Goal: Task Accomplishment & Management: Complete application form

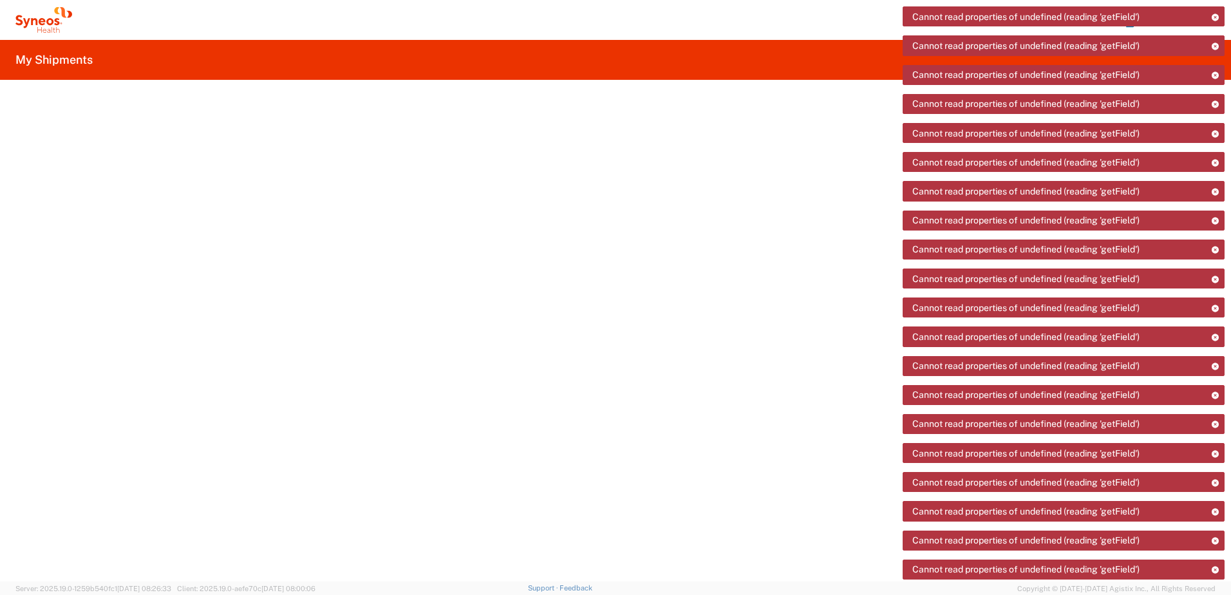
click at [56, 27] on icon at bounding box center [43, 20] width 57 height 26
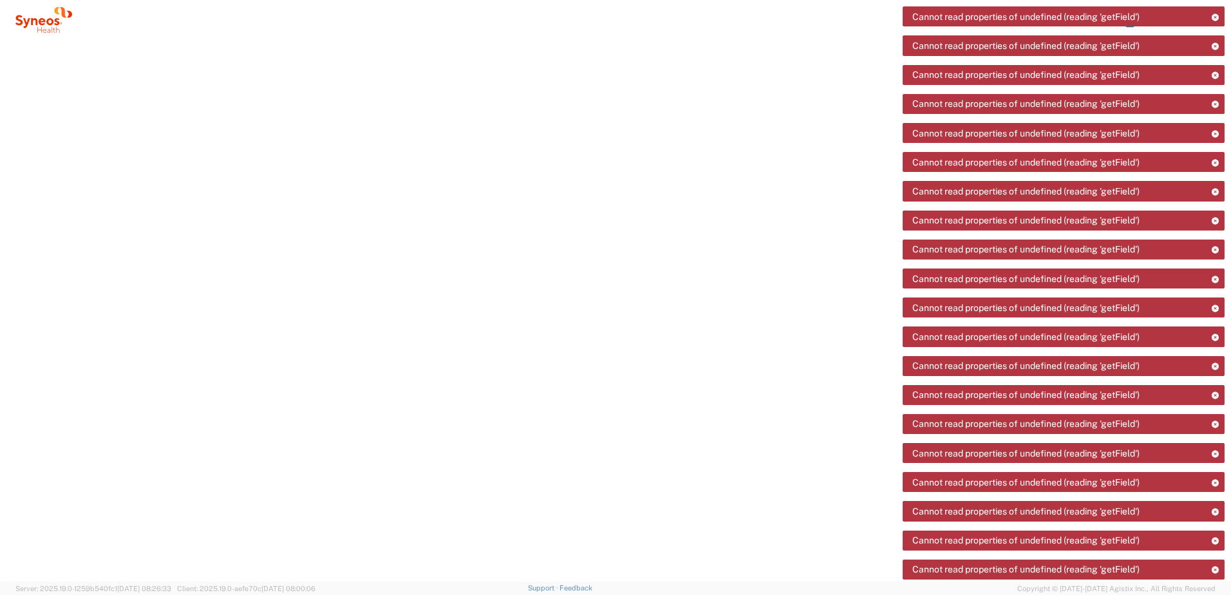
click at [1214, 19] on icon at bounding box center [1215, 17] width 9 height 7
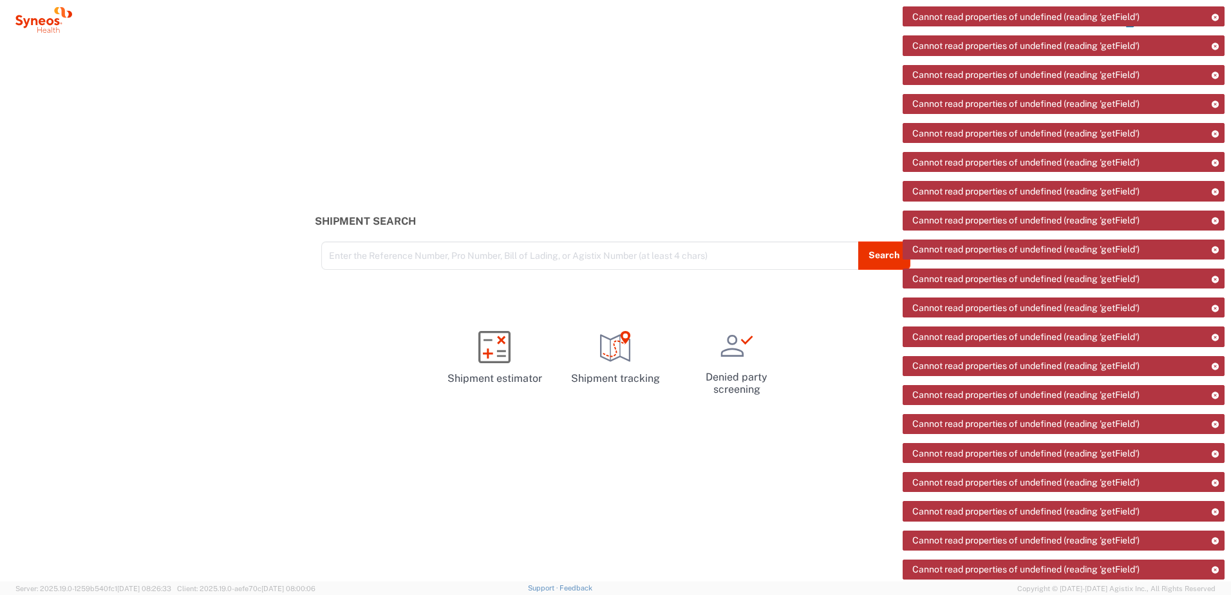
click at [497, 111] on div "Shipment Search Enter the Reference Number, Pro Number, Bill of Lading, or Agis…" at bounding box center [615, 311] width 1231 height 542
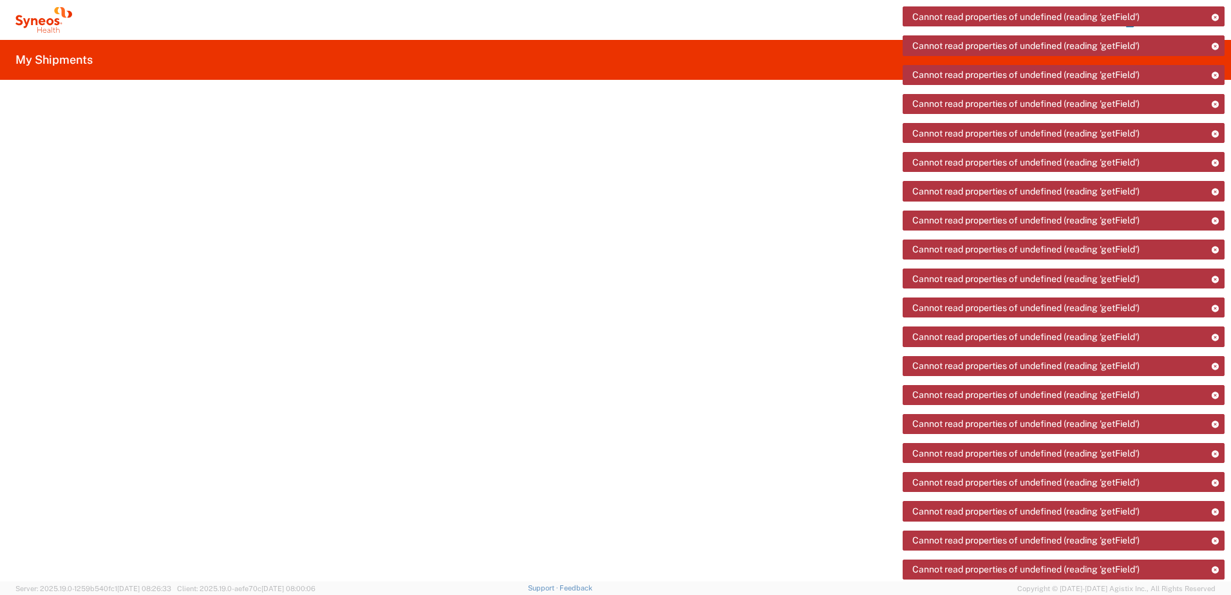
drag, startPoint x: 1117, startPoint y: 12, endPoint x: 1136, endPoint y: 14, distance: 18.9
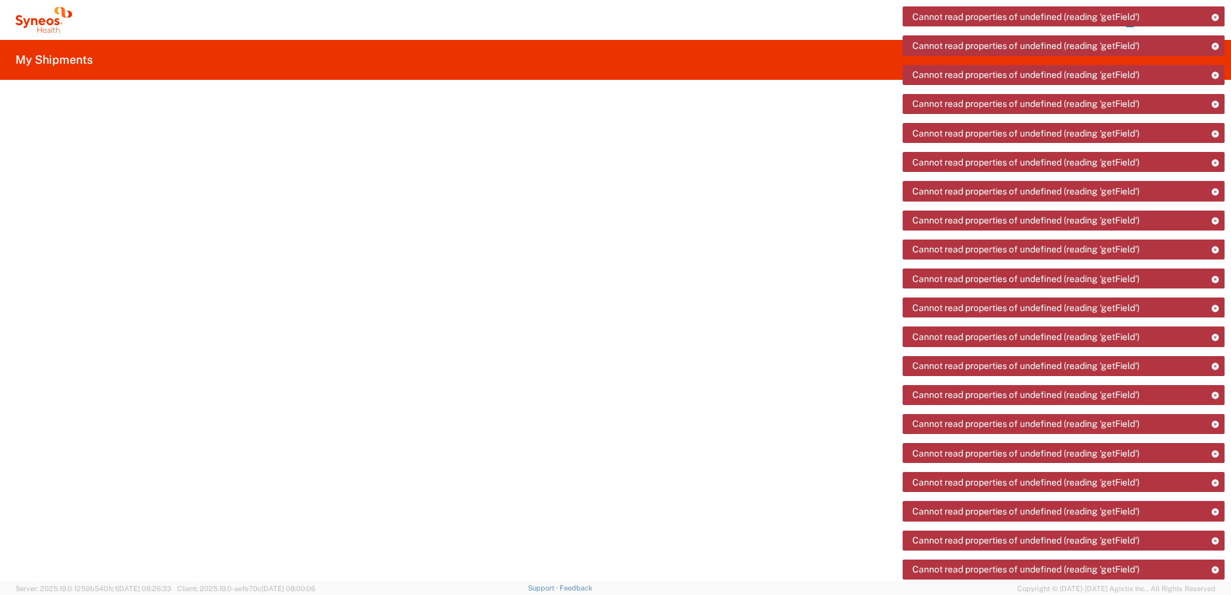
click at [58, 62] on h2 "My Shipments" at bounding box center [53, 59] width 77 height 15
drag, startPoint x: 58, startPoint y: 62, endPoint x: 43, endPoint y: 33, distance: 32.3
click at [43, 33] on agx-form-navbar "Chiran Rayamajhi Home Shipment estimator Shipment tracking Desktop shipment req…" at bounding box center [615, 20] width 1231 height 40
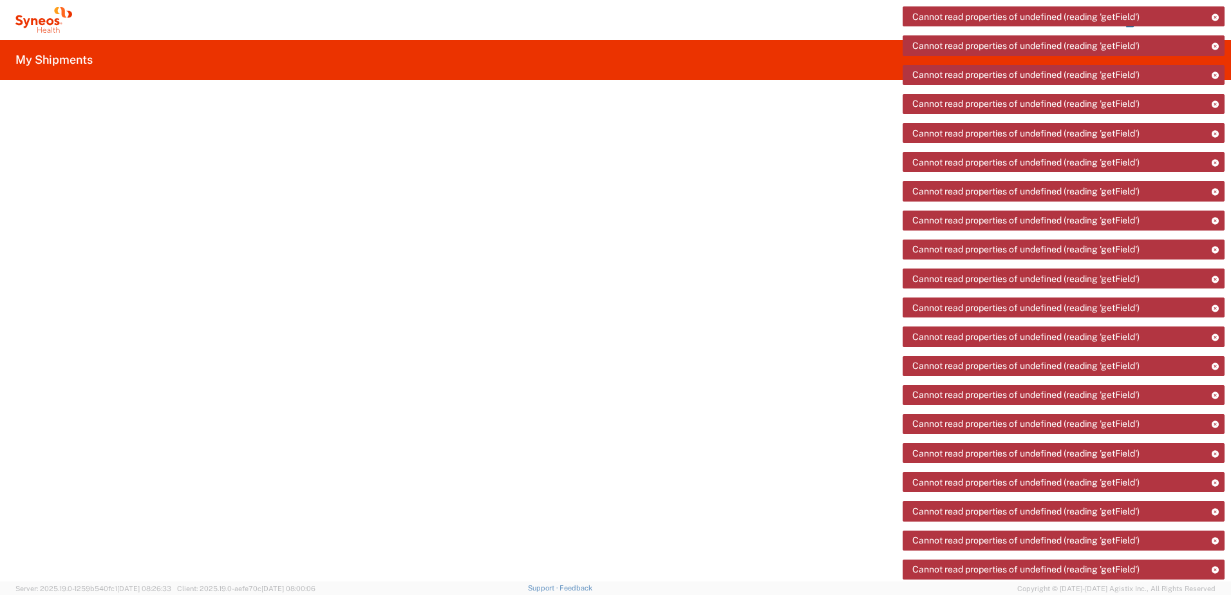
drag, startPoint x: 1180, startPoint y: 30, endPoint x: 744, endPoint y: 108, distance: 442.2
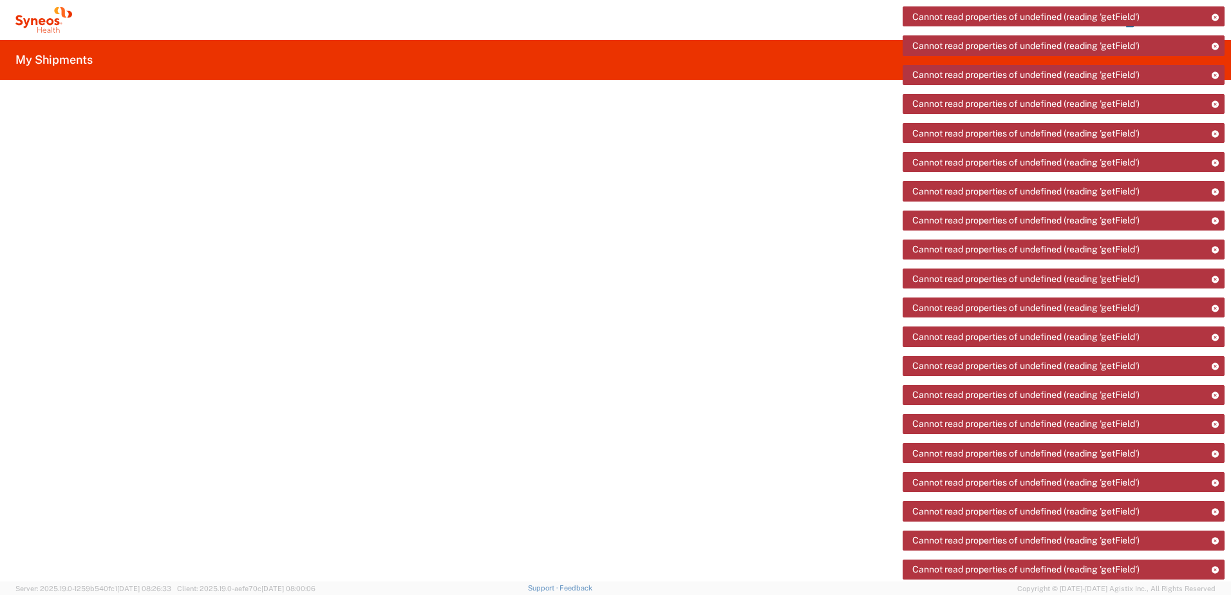
click at [744, 108] on div at bounding box center [623, 101] width 1216 height 21
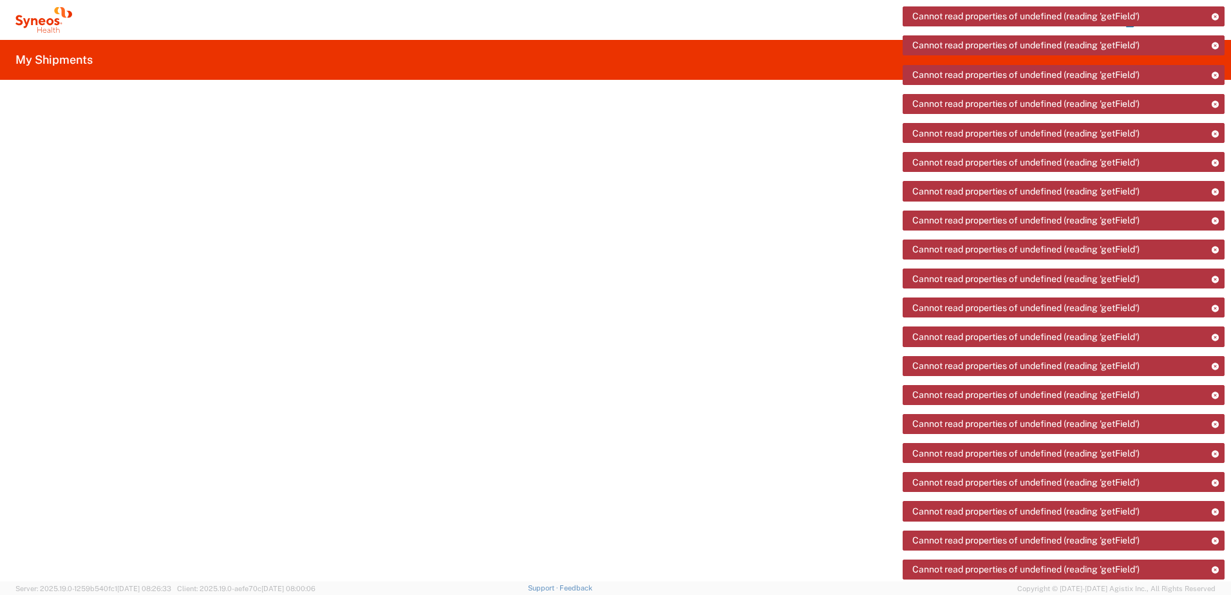
click at [43, 68] on agx-form-header "My Shipments" at bounding box center [615, 60] width 1231 height 40
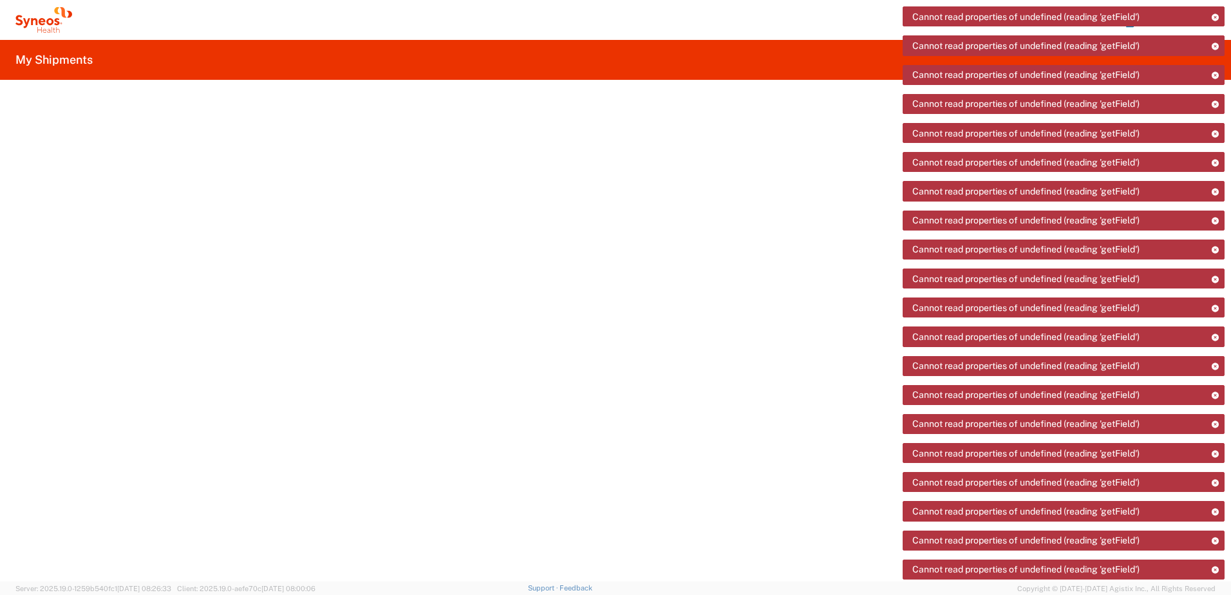
click at [42, 60] on h2 "My Shipments" at bounding box center [53, 59] width 77 height 15
click at [43, 28] on icon at bounding box center [43, 20] width 57 height 26
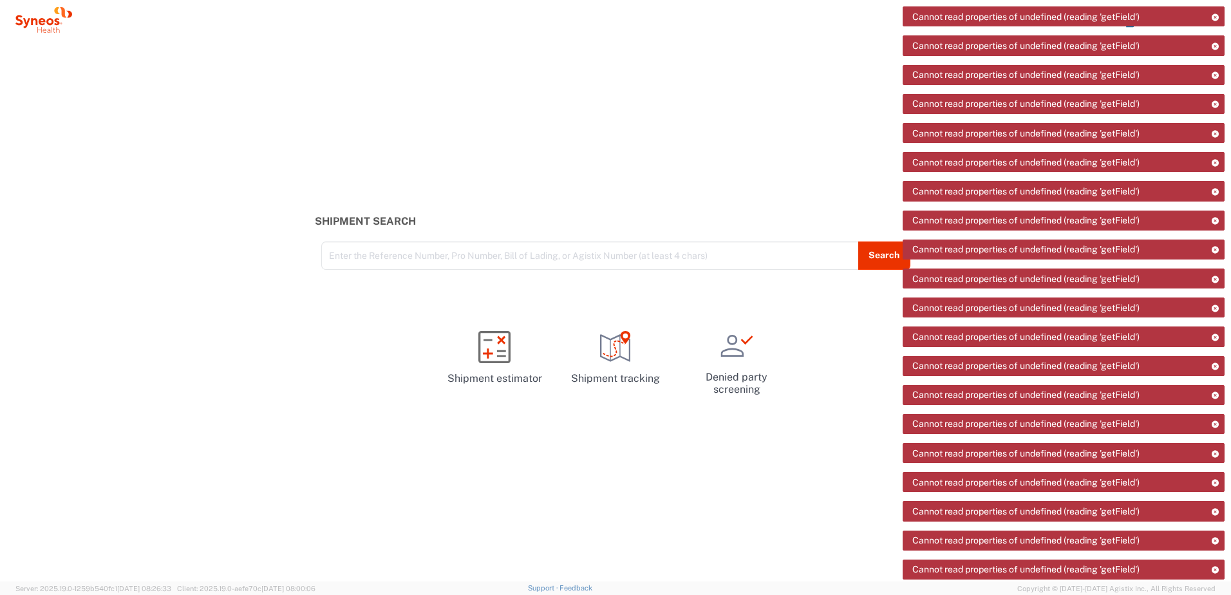
click at [49, 25] on icon at bounding box center [43, 20] width 57 height 26
drag, startPoint x: 592, startPoint y: 198, endPoint x: 649, endPoint y: 183, distance: 58.6
click at [600, 197] on div "Shipment Search Enter the Reference Number, Pro Number, Bill of Lading, or Agis…" at bounding box center [615, 311] width 1231 height 542
click at [1216, 17] on icon at bounding box center [1215, 17] width 9 height 7
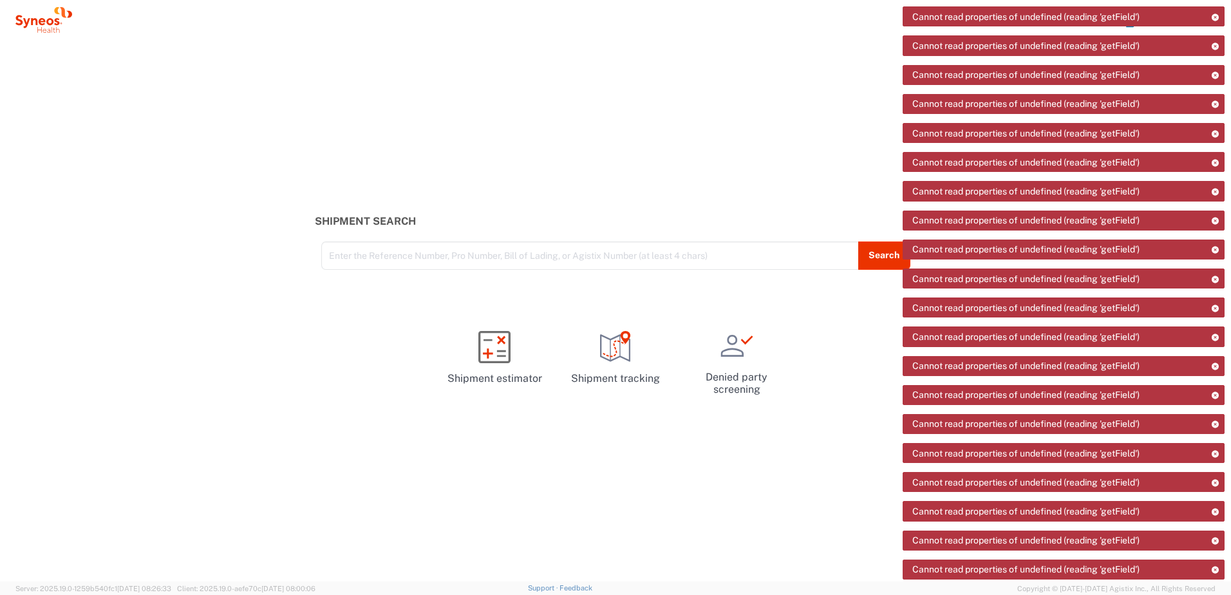
click at [1216, 17] on icon at bounding box center [1215, 17] width 9 height 7
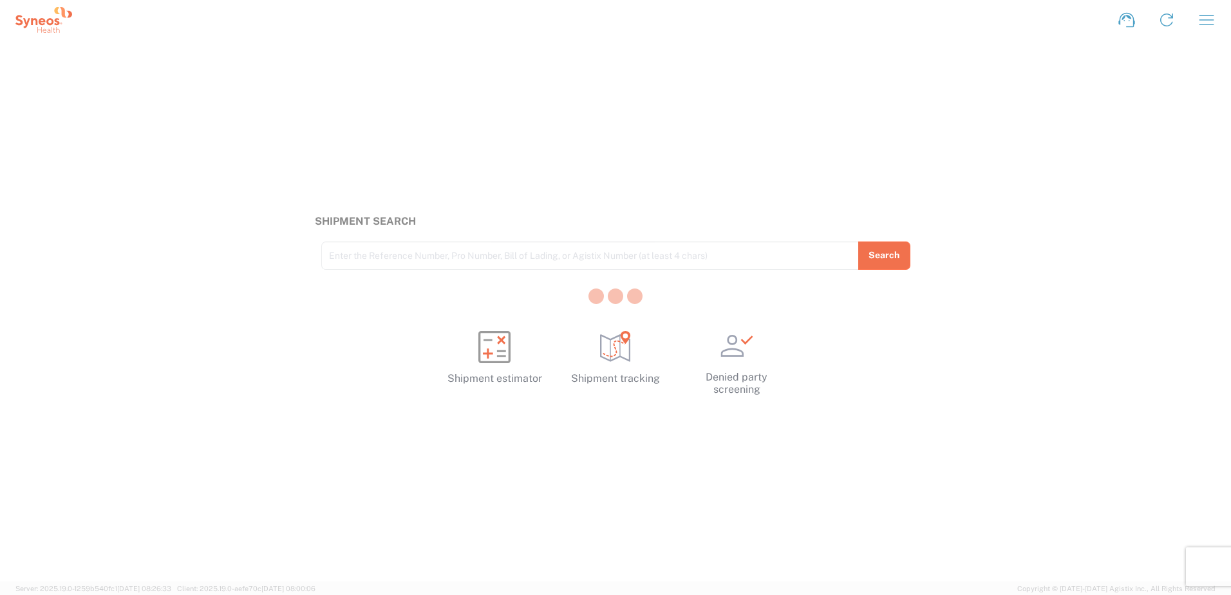
click at [1211, 28] on div at bounding box center [615, 297] width 1231 height 595
click at [1211, 24] on icon "button" at bounding box center [1207, 20] width 15 height 10
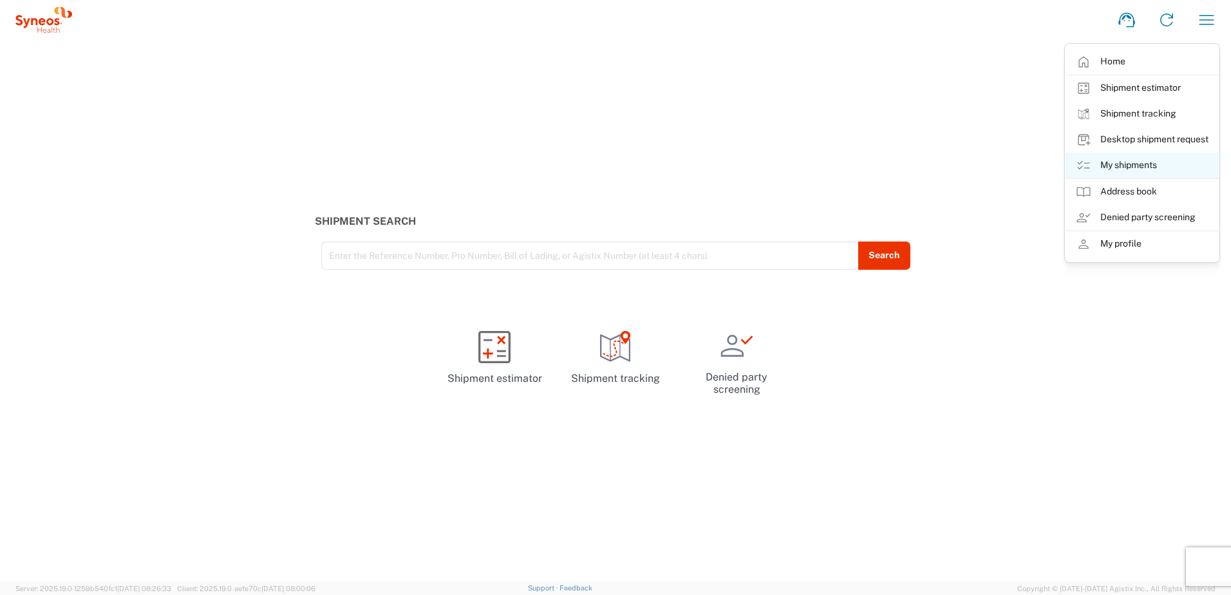
click at [1155, 169] on link "My shipments" at bounding box center [1142, 166] width 153 height 26
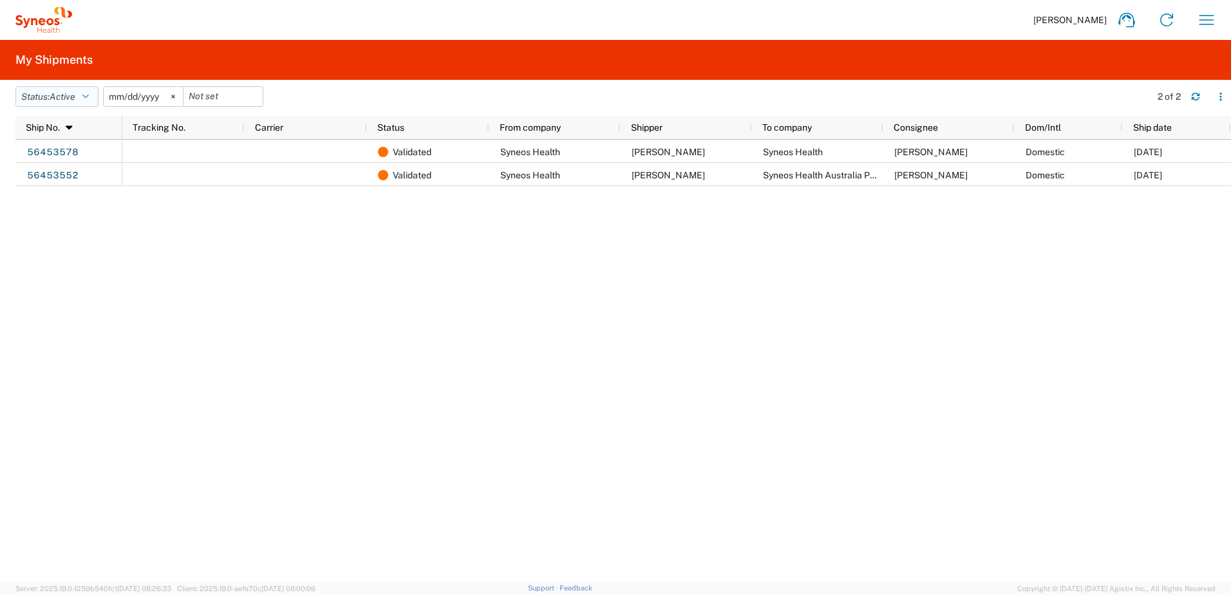
click at [86, 98] on button "Status: Active" at bounding box center [56, 96] width 83 height 21
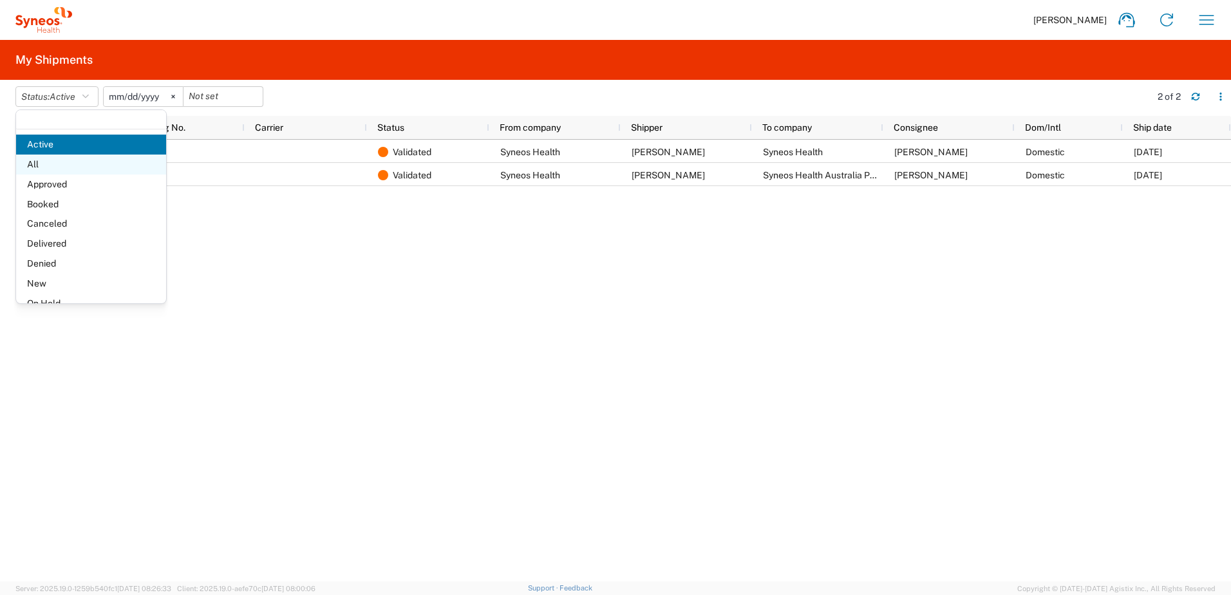
click at [75, 165] on span "All" at bounding box center [91, 165] width 150 height 20
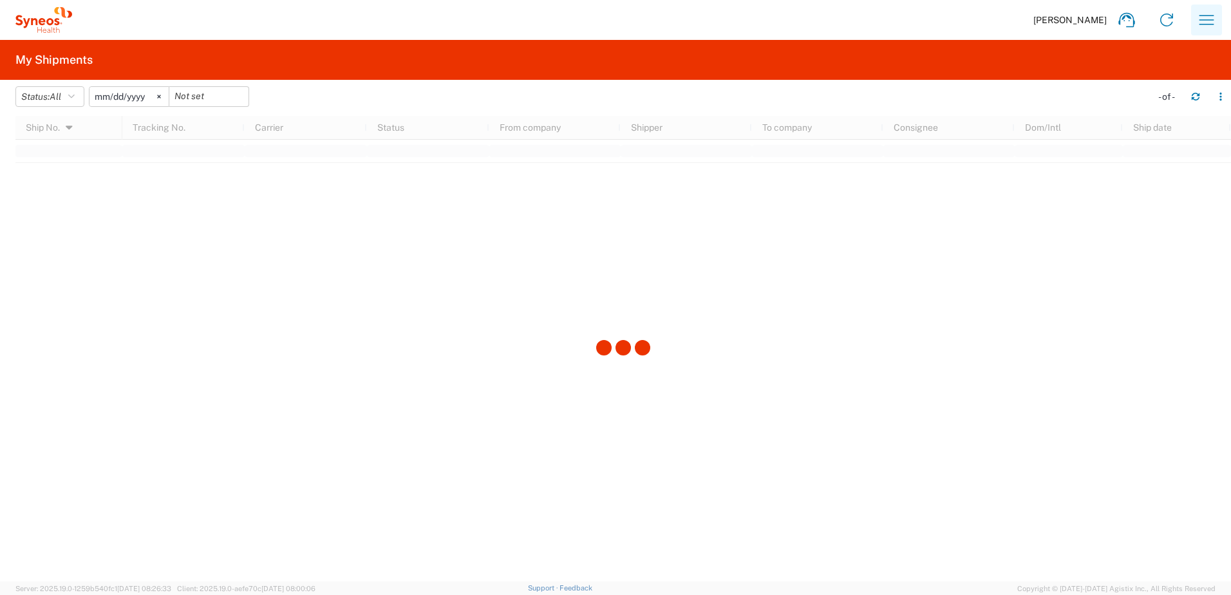
click at [1200, 14] on icon "button" at bounding box center [1206, 20] width 21 height 21
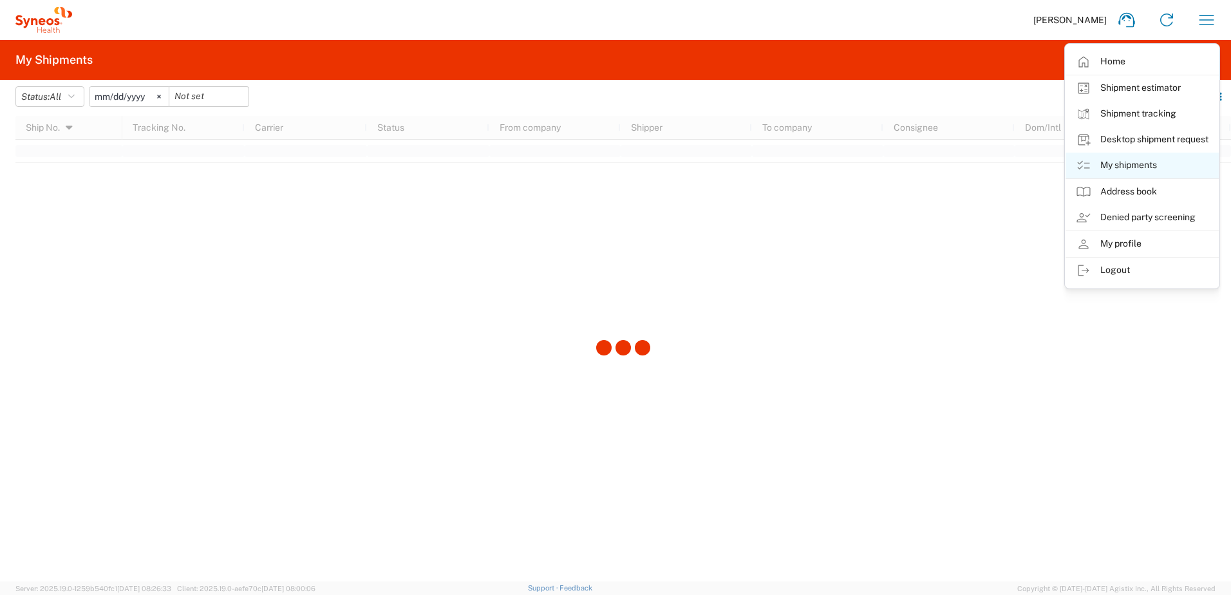
click at [1135, 171] on link "My shipments" at bounding box center [1142, 166] width 153 height 26
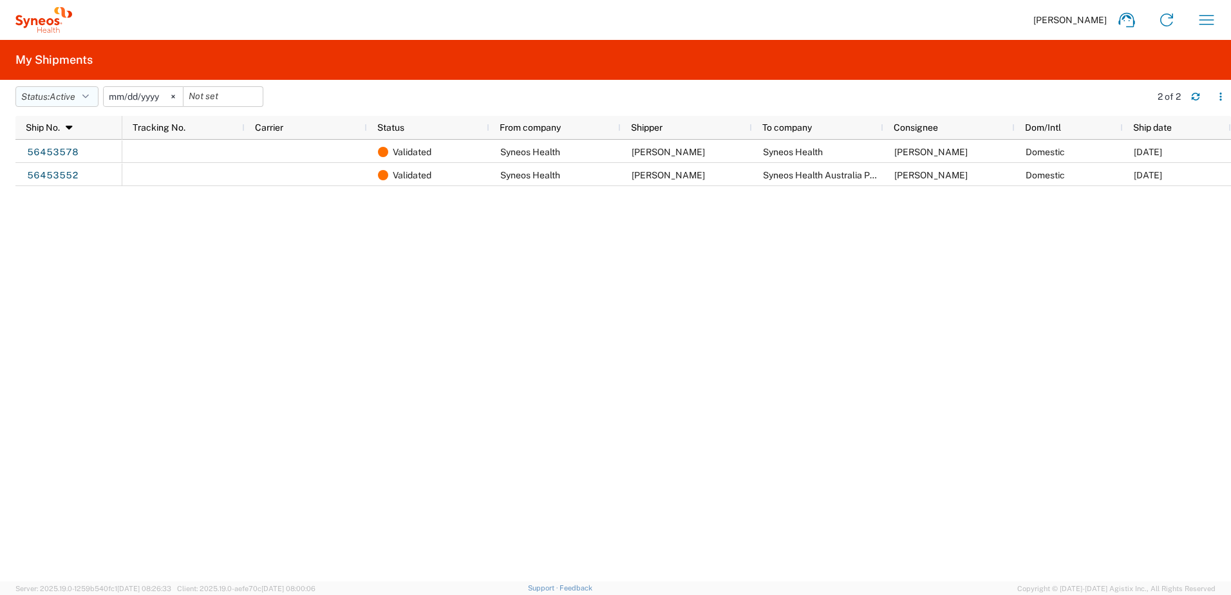
click at [86, 99] on icon "button" at bounding box center [85, 96] width 6 height 9
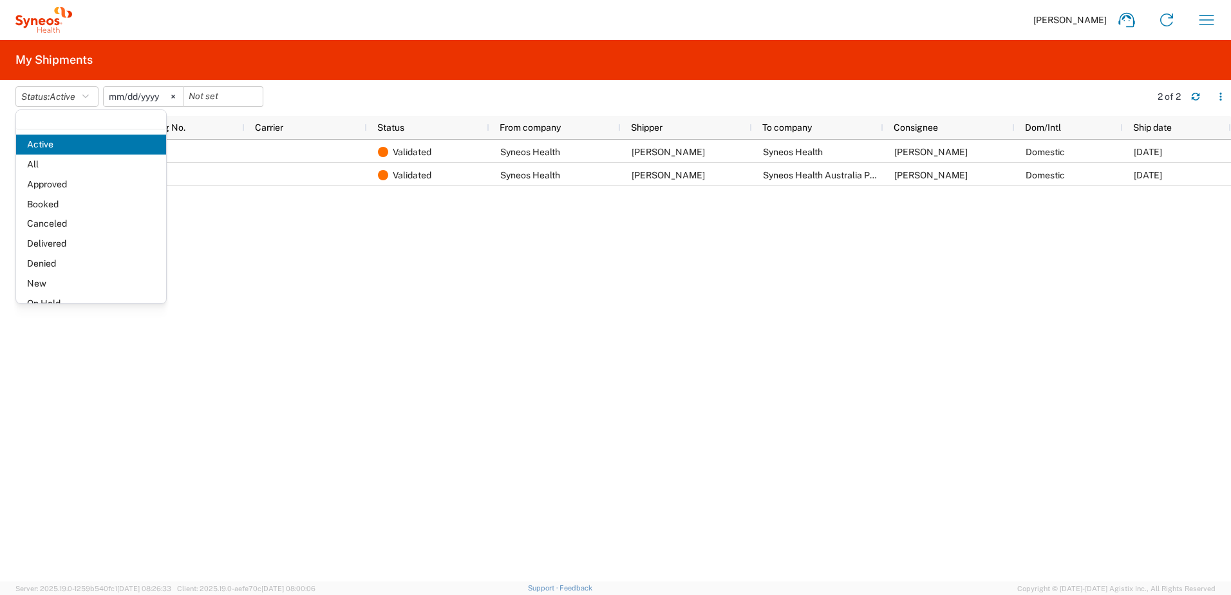
click at [371, 347] on div "Validated Syneos Health [PERSON_NAME] Syneos Health [PERSON_NAME] Domestic [DAT…" at bounding box center [676, 361] width 1109 height 442
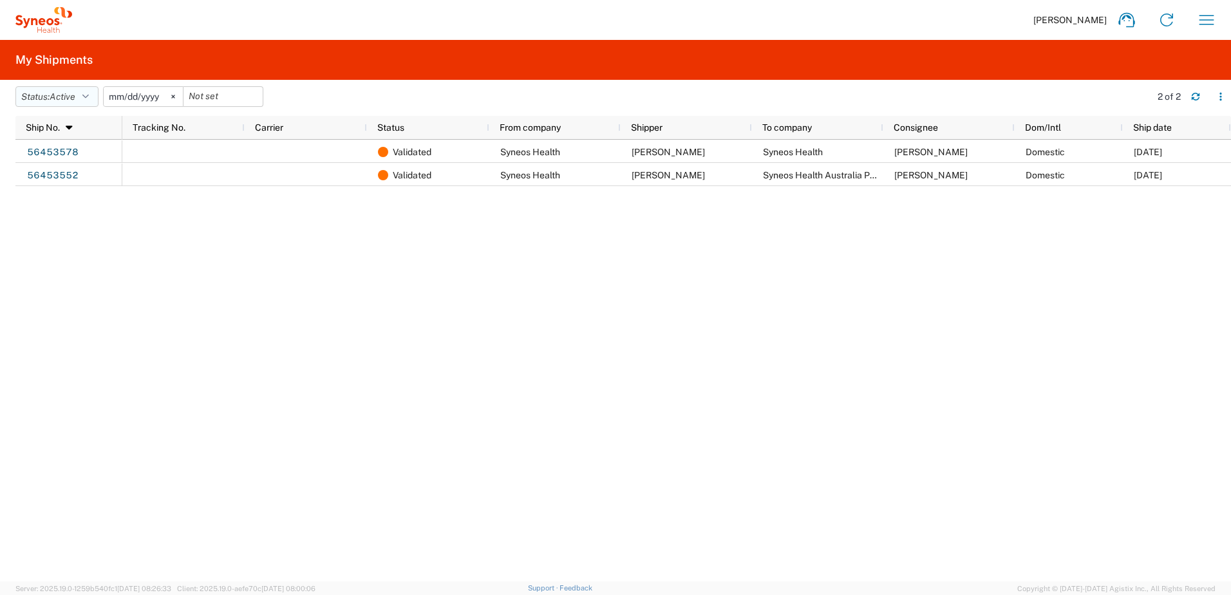
click at [75, 97] on span "Active" at bounding box center [63, 96] width 26 height 10
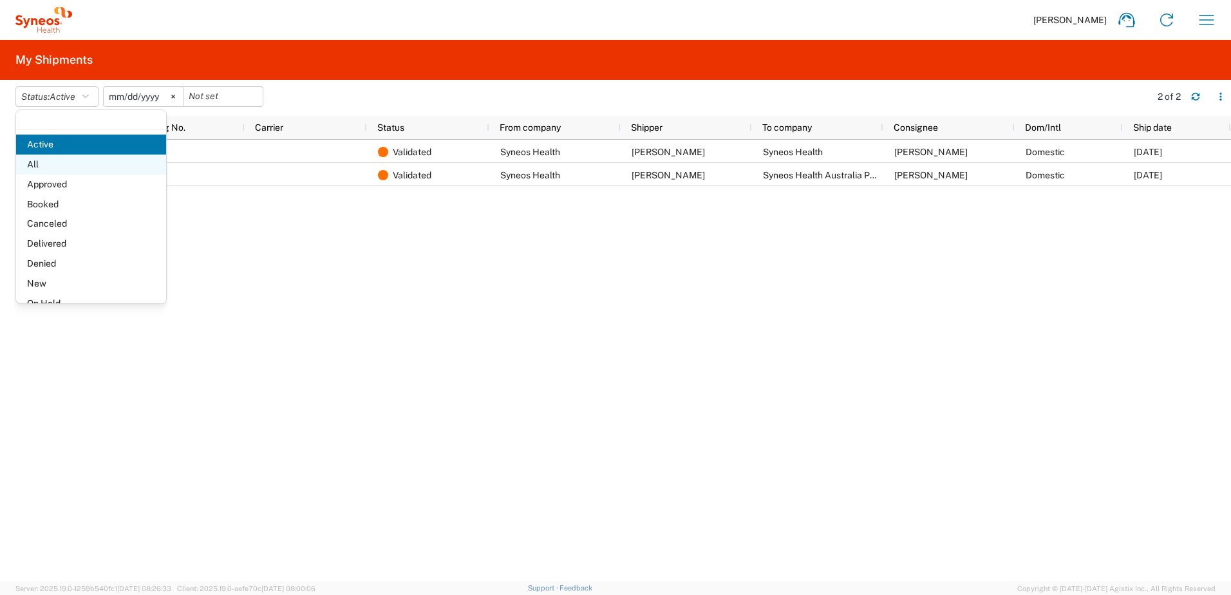
click at [70, 164] on span "All" at bounding box center [91, 165] width 150 height 20
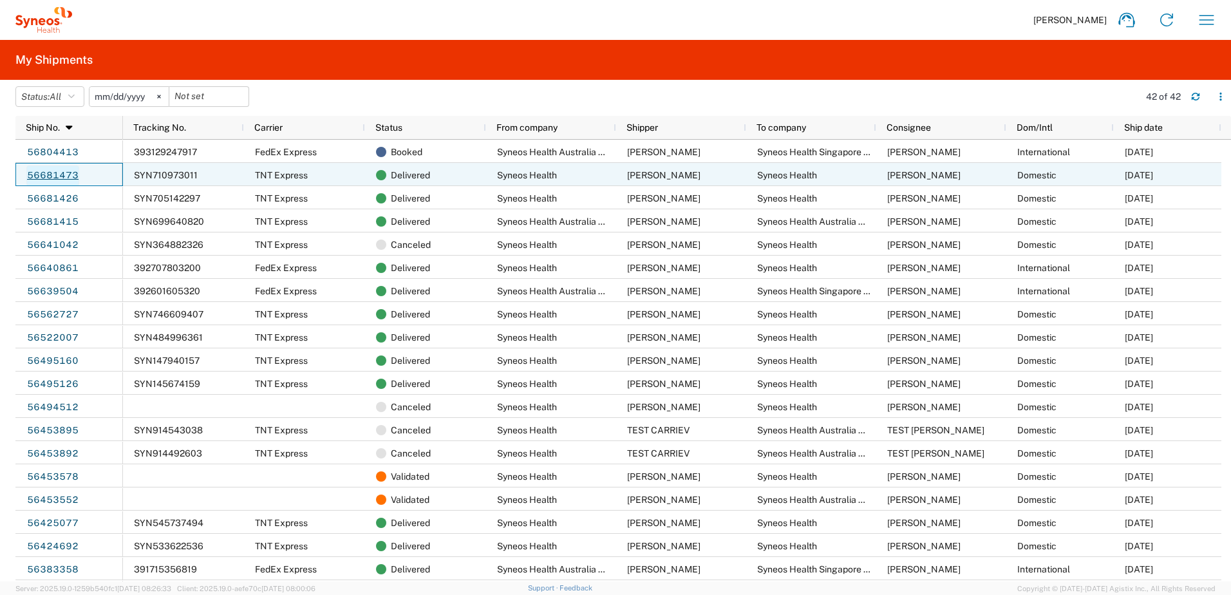
click at [52, 174] on link "56681473" at bounding box center [52, 175] width 53 height 21
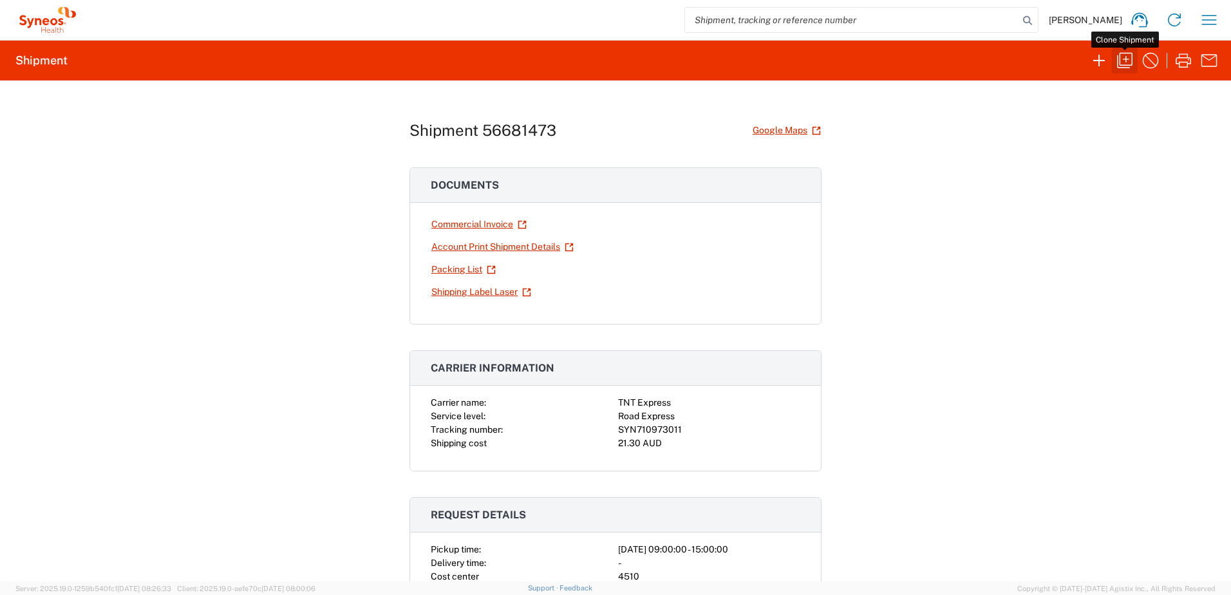
click at [1124, 61] on icon "button" at bounding box center [1125, 60] width 21 height 21
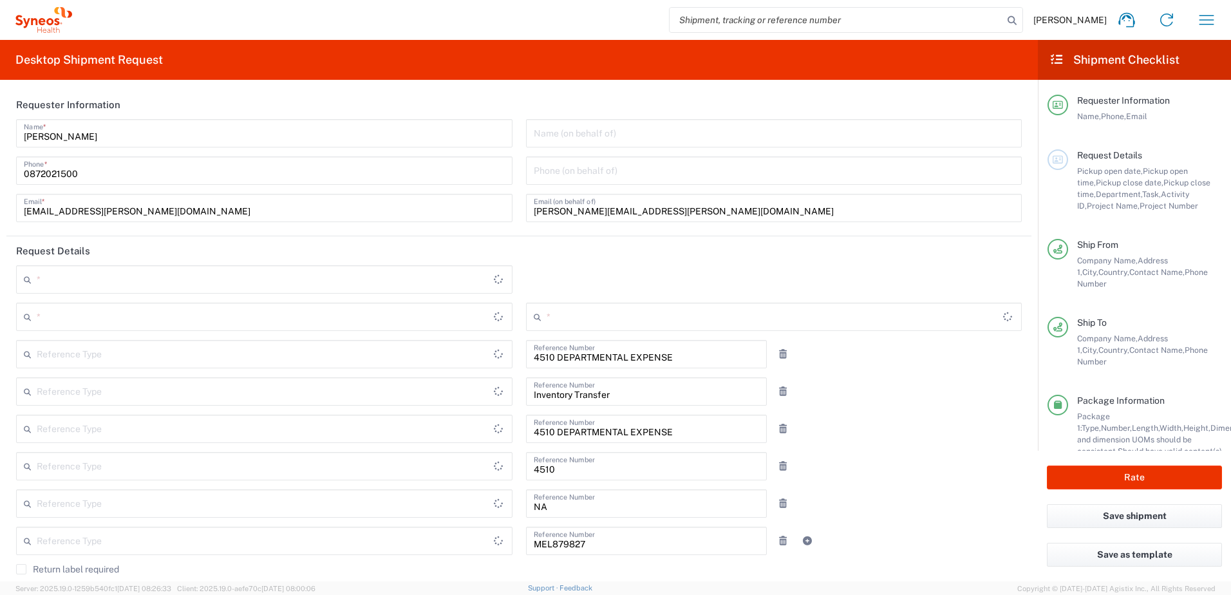
type input "Your Packaging"
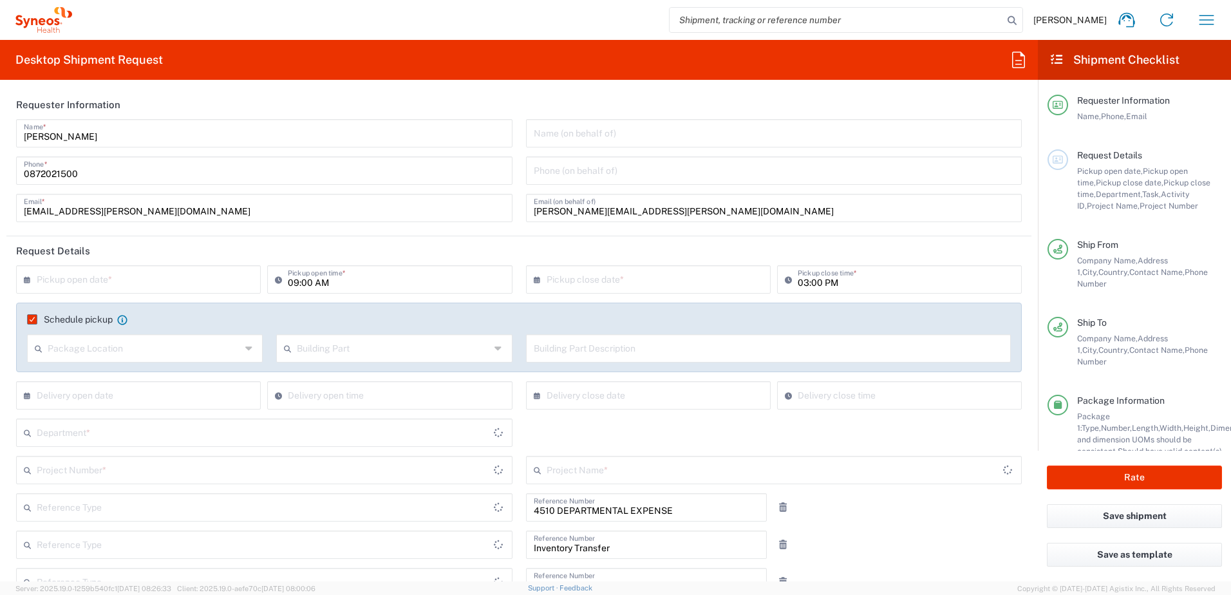
type input "Business (General)"
type input "[GEOGRAPHIC_DATA]"
type input "Project"
type input "Residential/Home"
type input "Victoria"
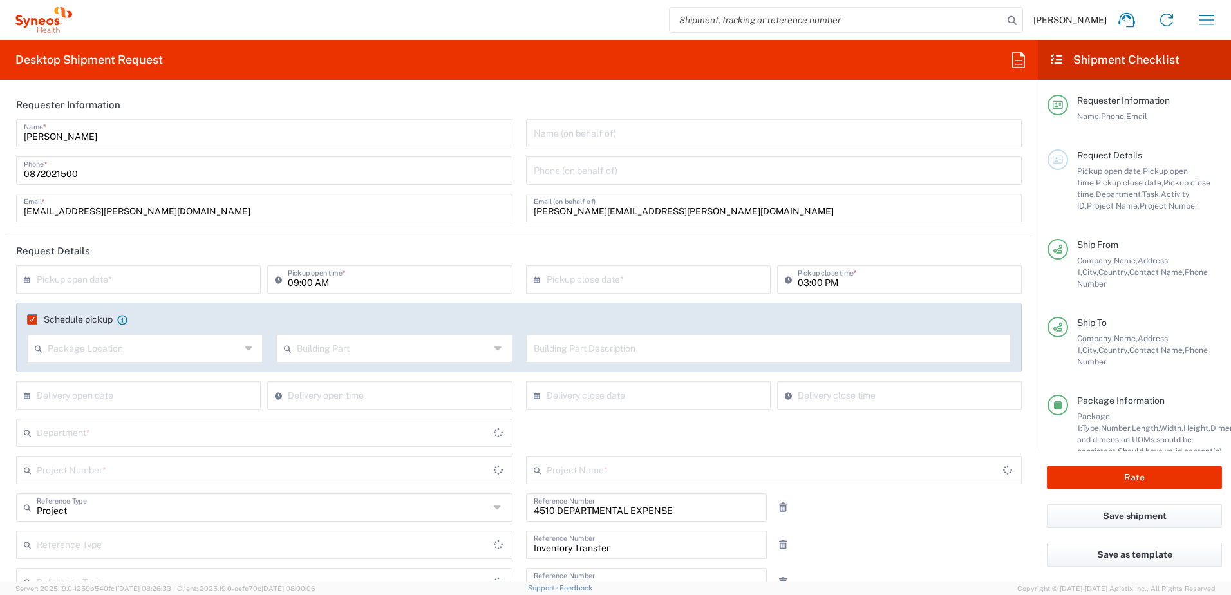
type input "[GEOGRAPHIC_DATA]"
type input "Project Number"
type input "[GEOGRAPHIC_DATA]"
type input "Task"
type input "Department"
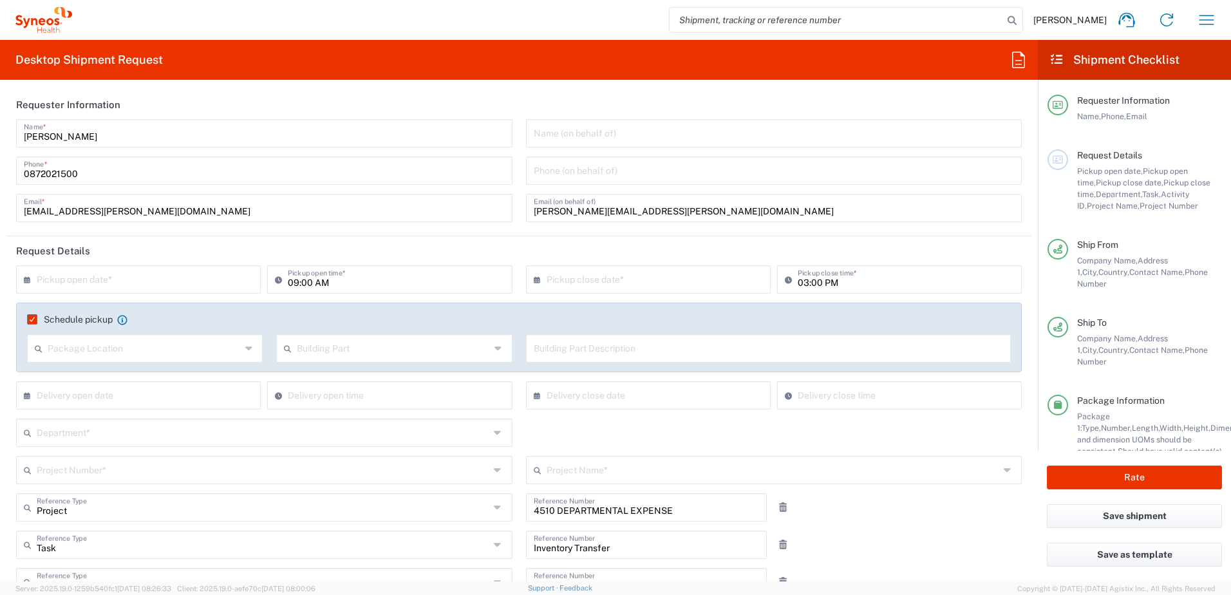
type input "Booking Request ID"
type input "Activity ID"
type input "Syneos Health Australia Pty Ltd"
drag, startPoint x: 704, startPoint y: 213, endPoint x: 408, endPoint y: 223, distance: 296.4
click at [420, 216] on div "[PERSON_NAME] Name * [PHONE_NUMBER] Phone * [EMAIL_ADDRESS][PERSON_NAME][DOMAIN…" at bounding box center [519, 175] width 1019 height 112
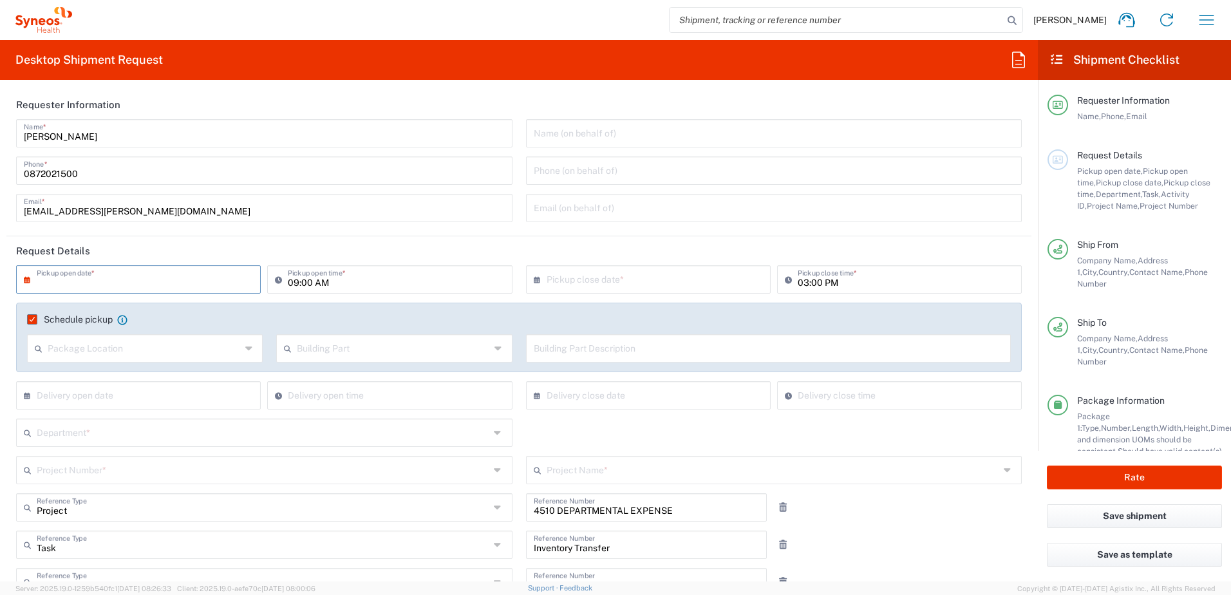
click at [97, 281] on input "text" at bounding box center [141, 278] width 209 height 23
click at [102, 382] on span "15" at bounding box center [102, 378] width 19 height 18
type input "[DATE]"
click at [291, 282] on input "09:00 AM" at bounding box center [396, 278] width 216 height 23
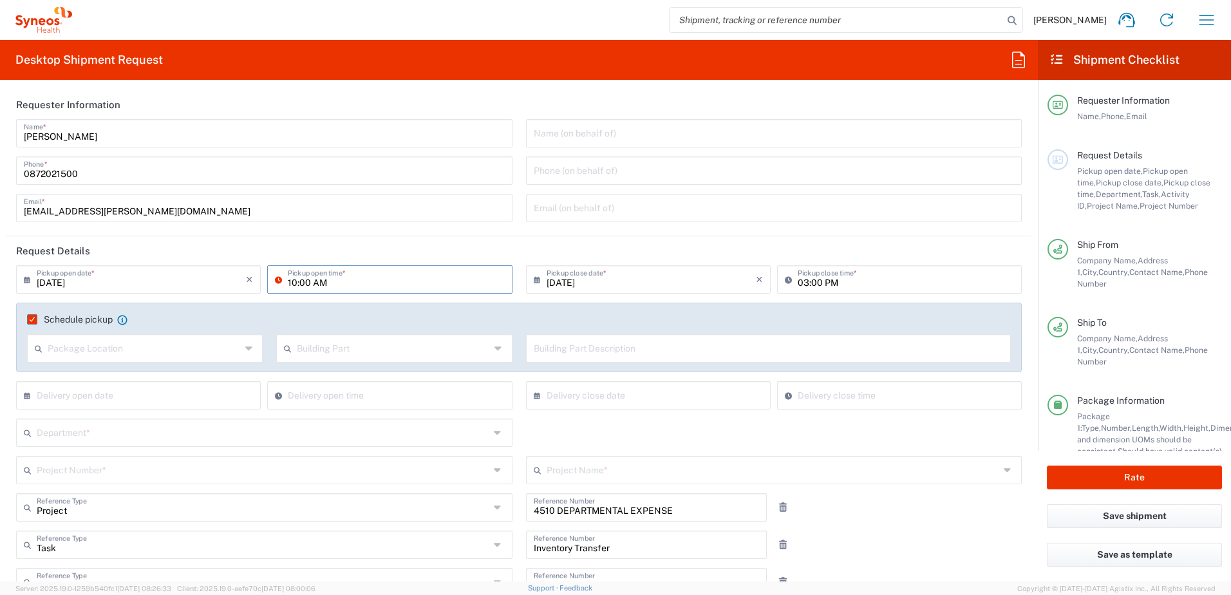
type input "10:00 AM"
click at [818, 275] on input "03:00 PM" at bounding box center [906, 278] width 216 height 23
click at [901, 251] on header "Request Details" at bounding box center [518, 250] width 1025 height 29
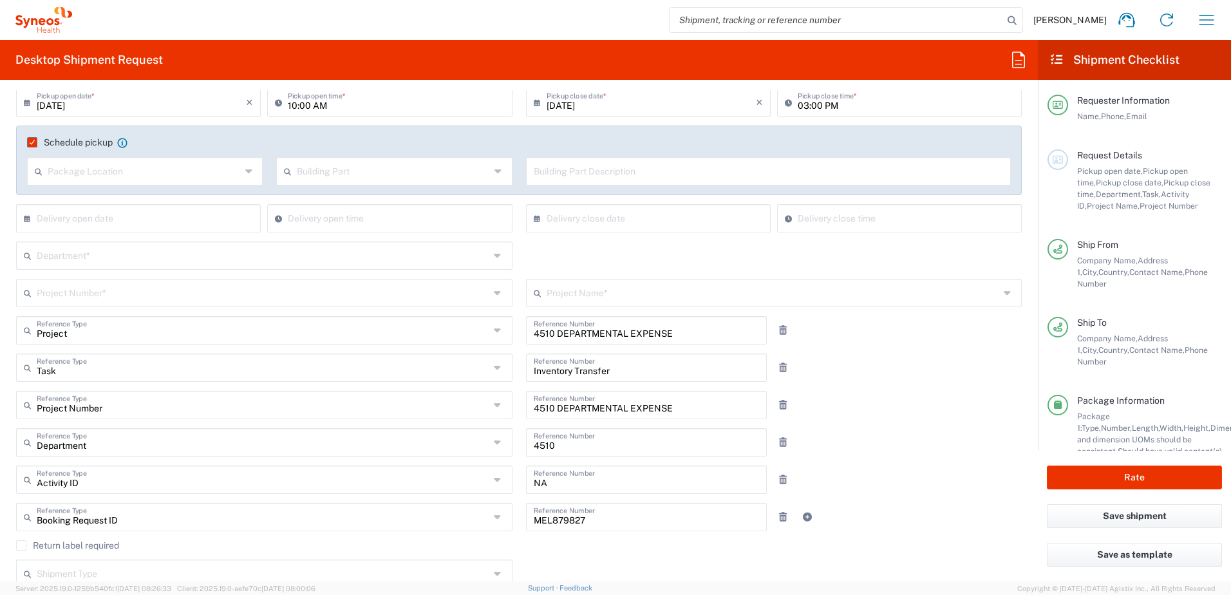
scroll to position [193, 0]
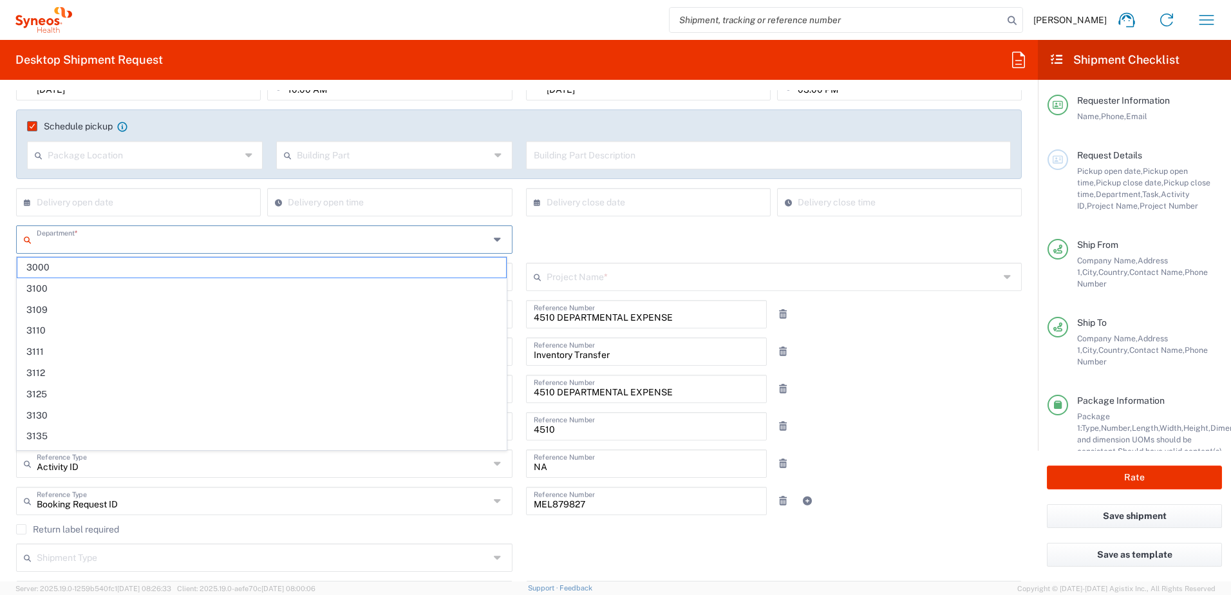
click at [135, 238] on input "text" at bounding box center [263, 238] width 453 height 23
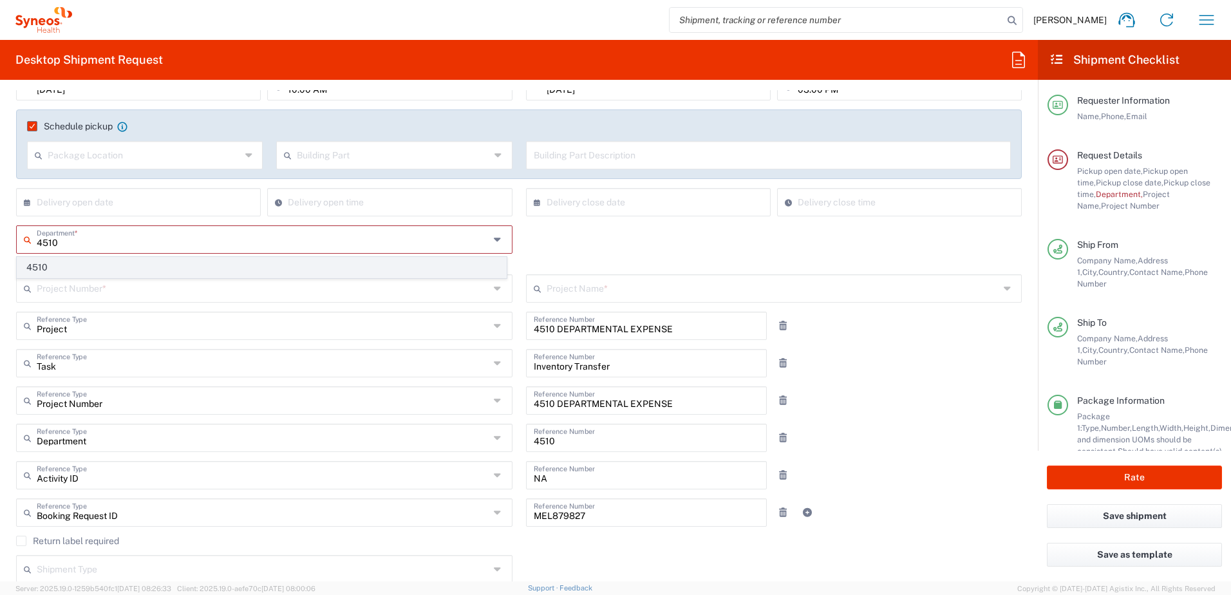
type input "4510"
click at [131, 265] on span "4510" at bounding box center [261, 268] width 489 height 20
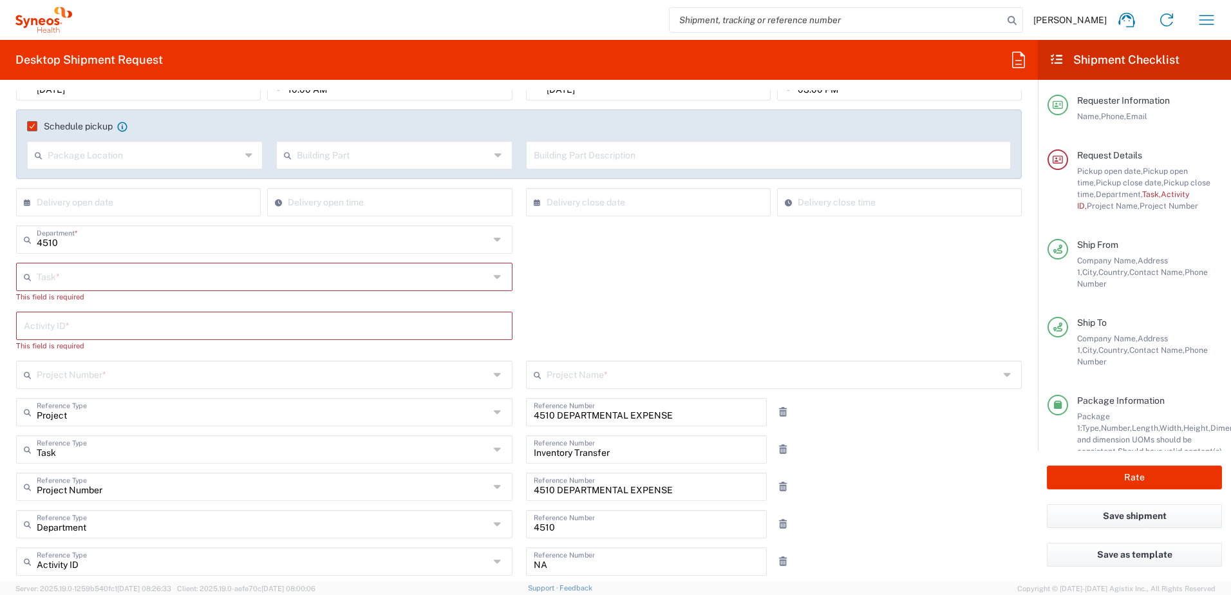
click at [117, 281] on input "text" at bounding box center [263, 276] width 453 height 23
click at [111, 322] on span "Inventory Transfer" at bounding box center [261, 326] width 489 height 20
type input "Inventory Transfer"
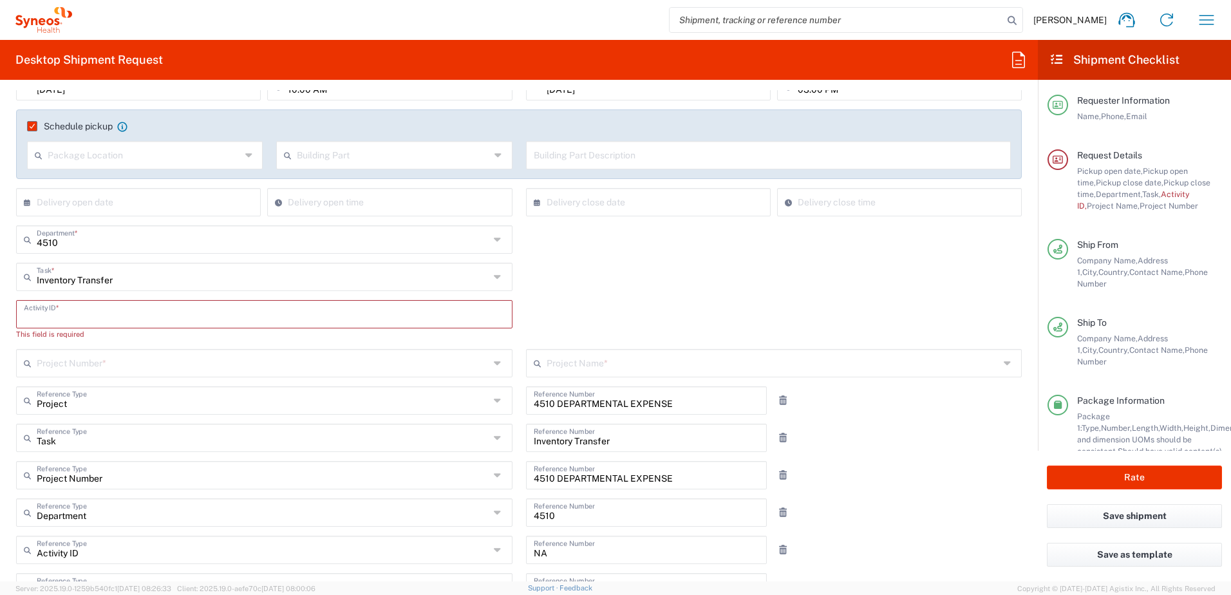
click at [102, 312] on input "text" at bounding box center [264, 313] width 481 height 23
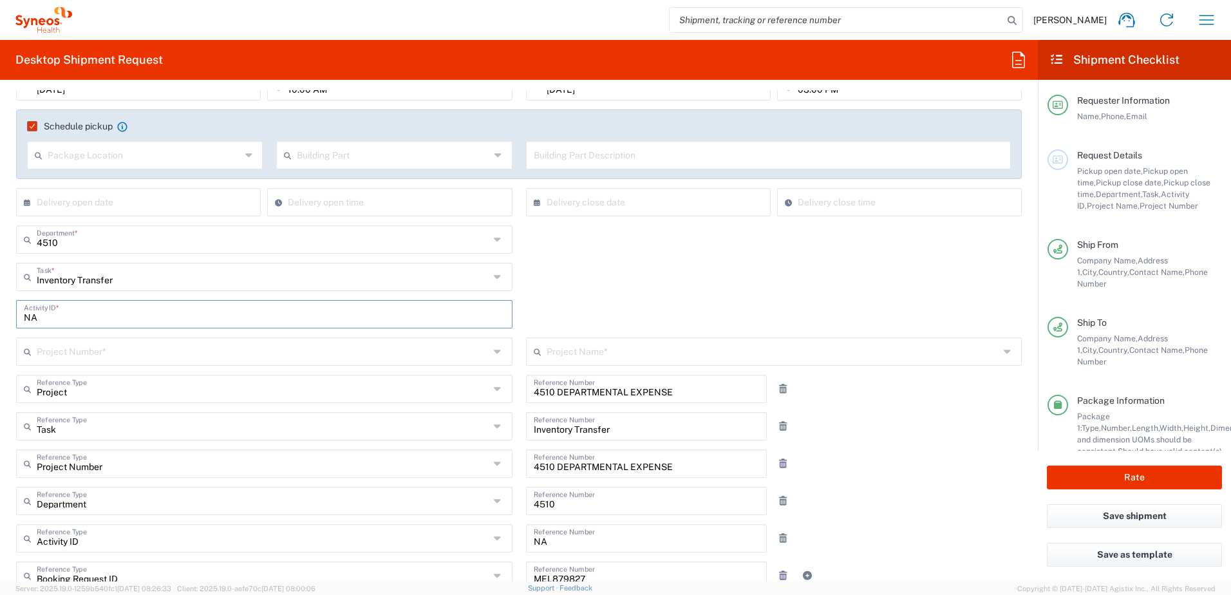
type input "NA"
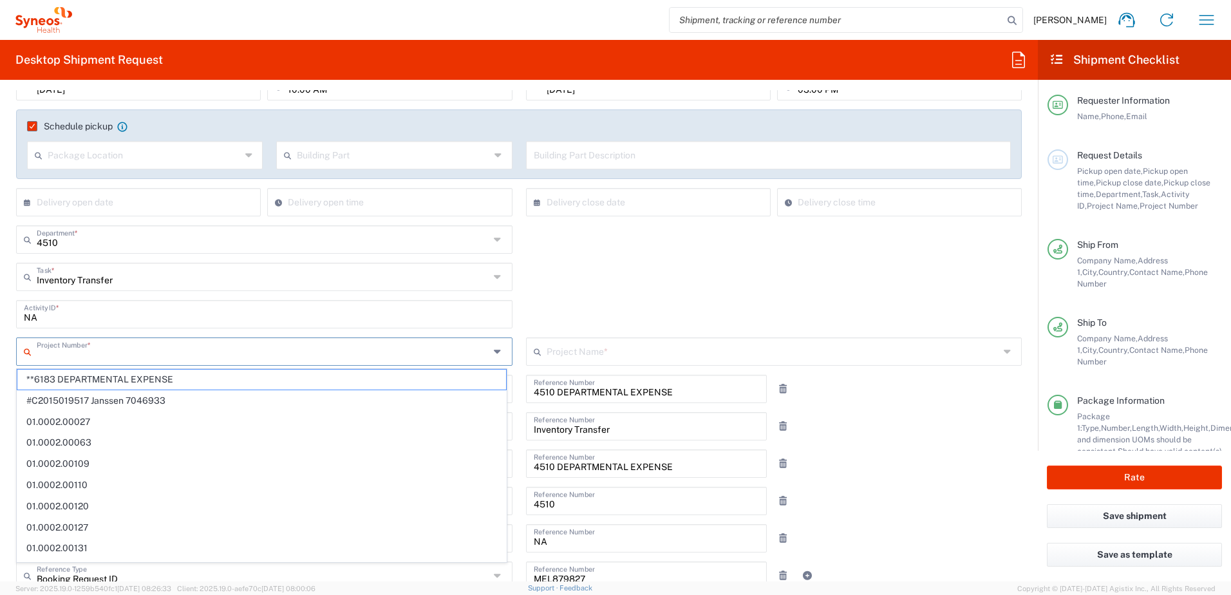
click at [89, 349] on input "text" at bounding box center [263, 350] width 453 height 23
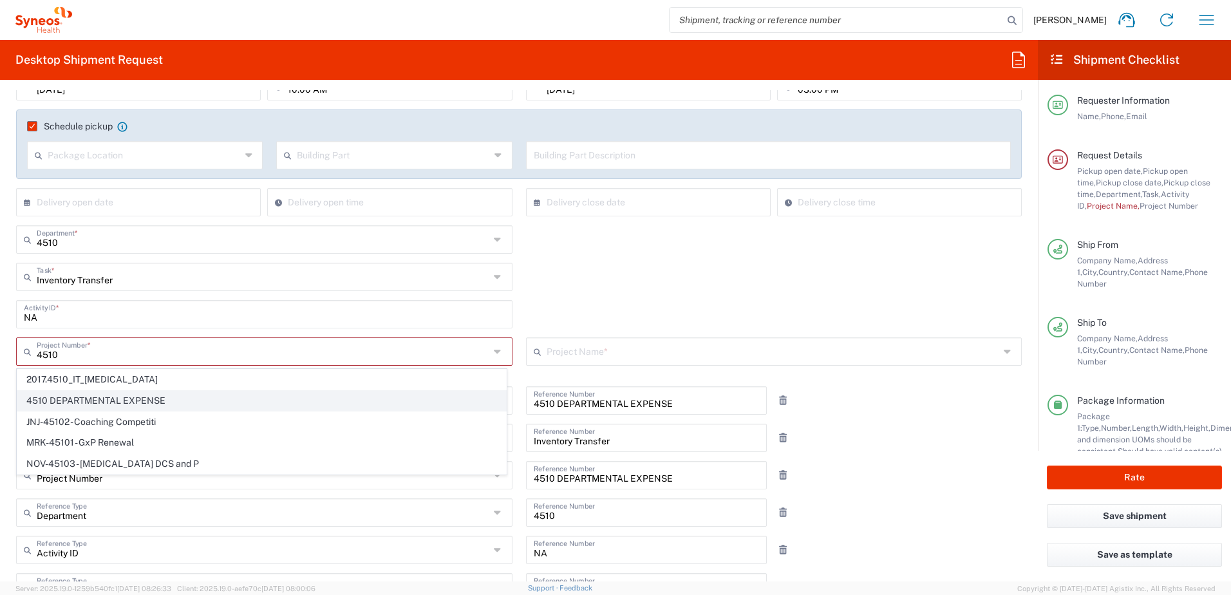
click at [113, 396] on span "4510 DEPARTMENTAL EXPENSE" at bounding box center [261, 401] width 489 height 20
type input "4510 DEPARTMENTAL EXPENSE"
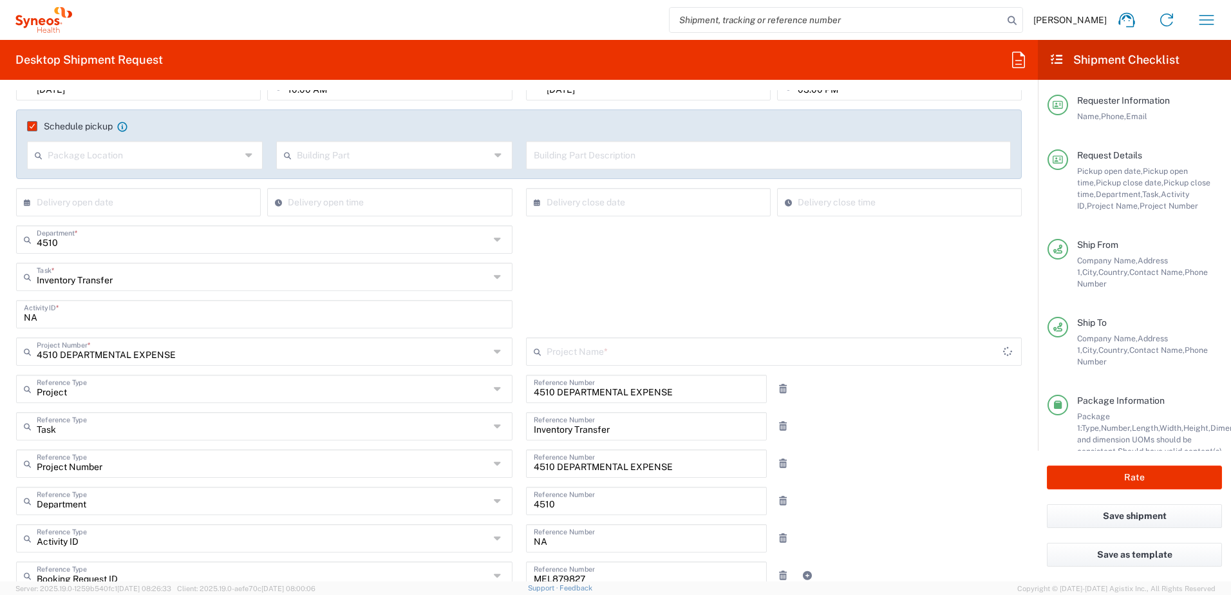
type input "4510 DEPARTMENTAL EXPENSE"
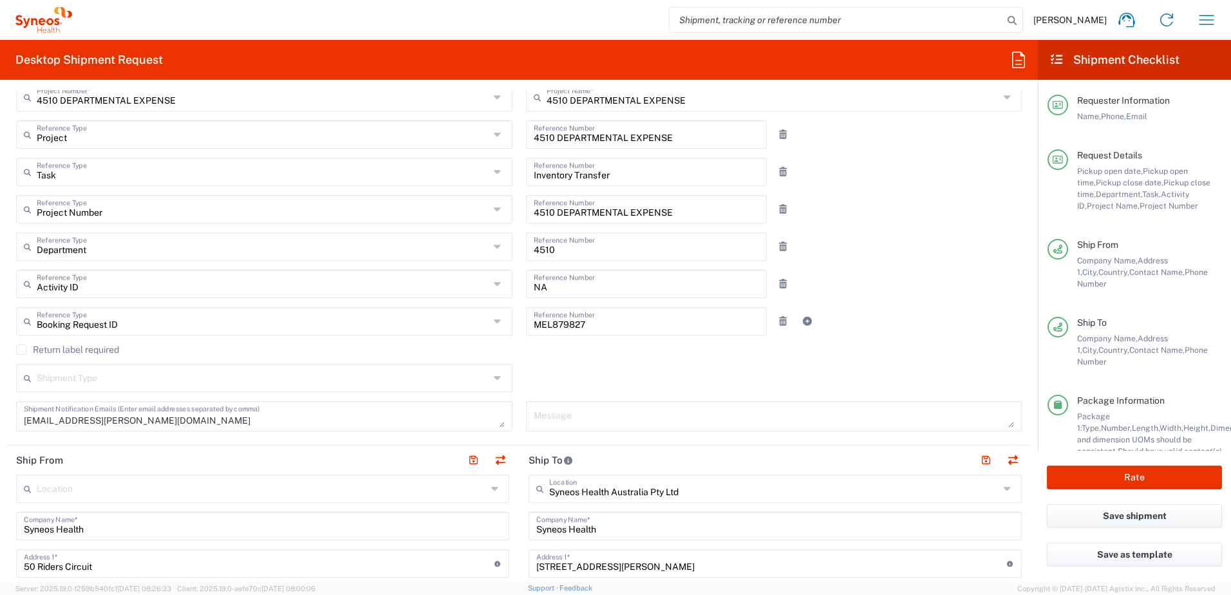
scroll to position [451, 0]
drag, startPoint x: 607, startPoint y: 319, endPoint x: 500, endPoint y: 323, distance: 106.9
click at [526, 318] on div "MEL879827 Reference Number" at bounding box center [646, 318] width 241 height 28
drag, startPoint x: 569, startPoint y: 286, endPoint x: 484, endPoint y: 284, distance: 85.0
click at [484, 284] on div "Activity ID Reference Type Activity ID Account Type Airline Appointment Number …" at bounding box center [519, 285] width 1019 height 37
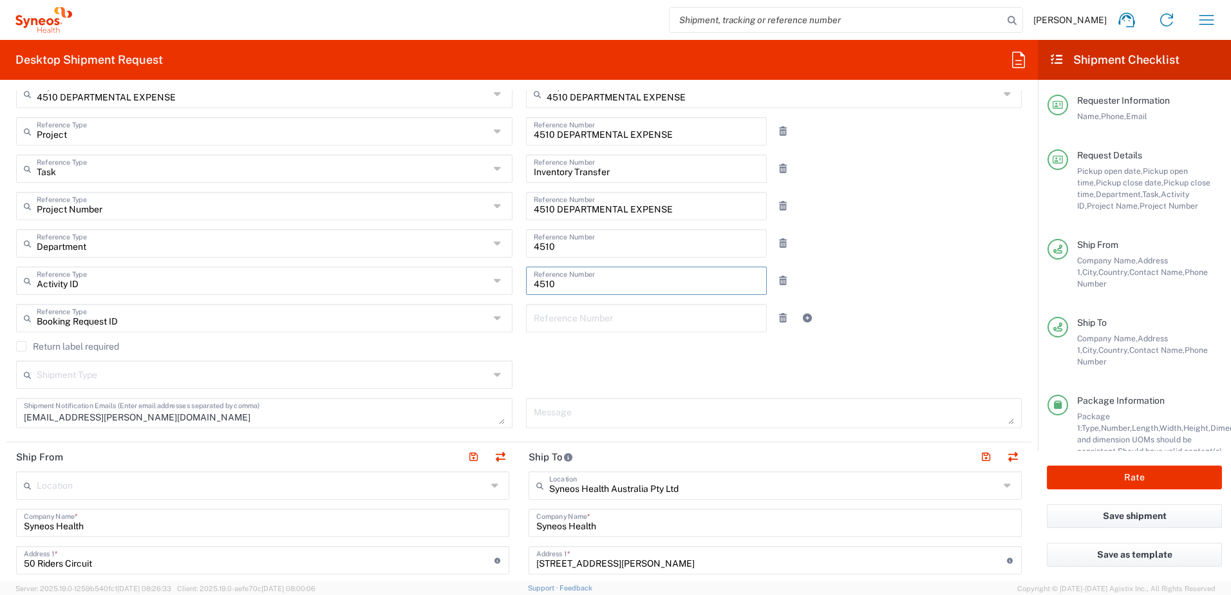
type input "4510"
click at [900, 323] on div "Booking Request ID Reference Type Booking Request ID Account Type Activity ID A…" at bounding box center [519, 322] width 1019 height 37
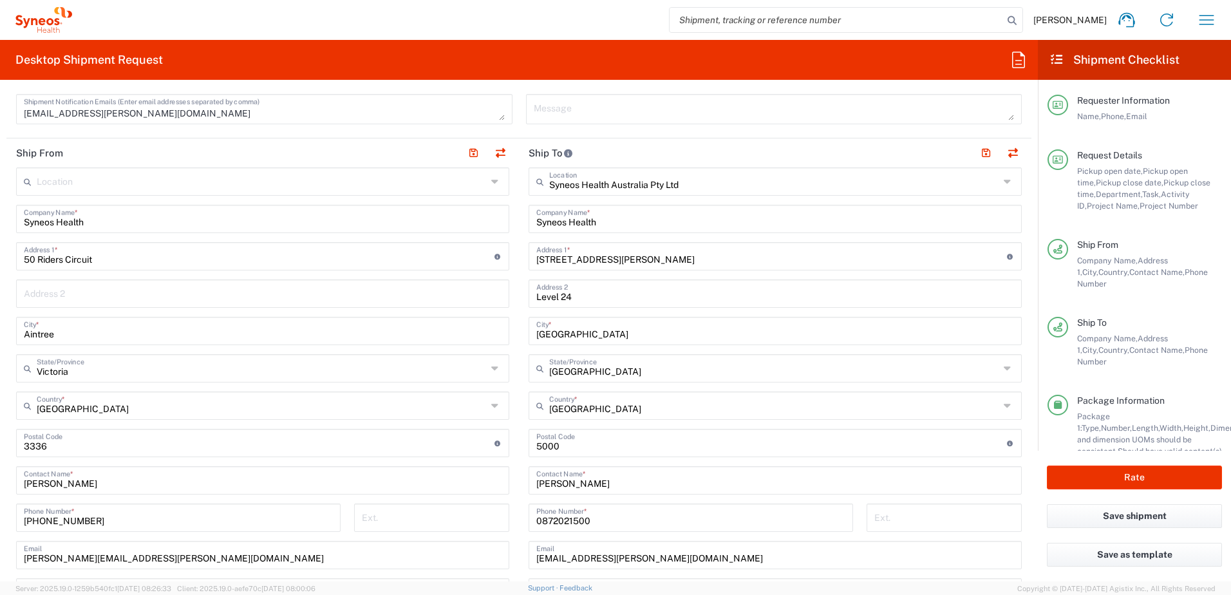
scroll to position [773, 0]
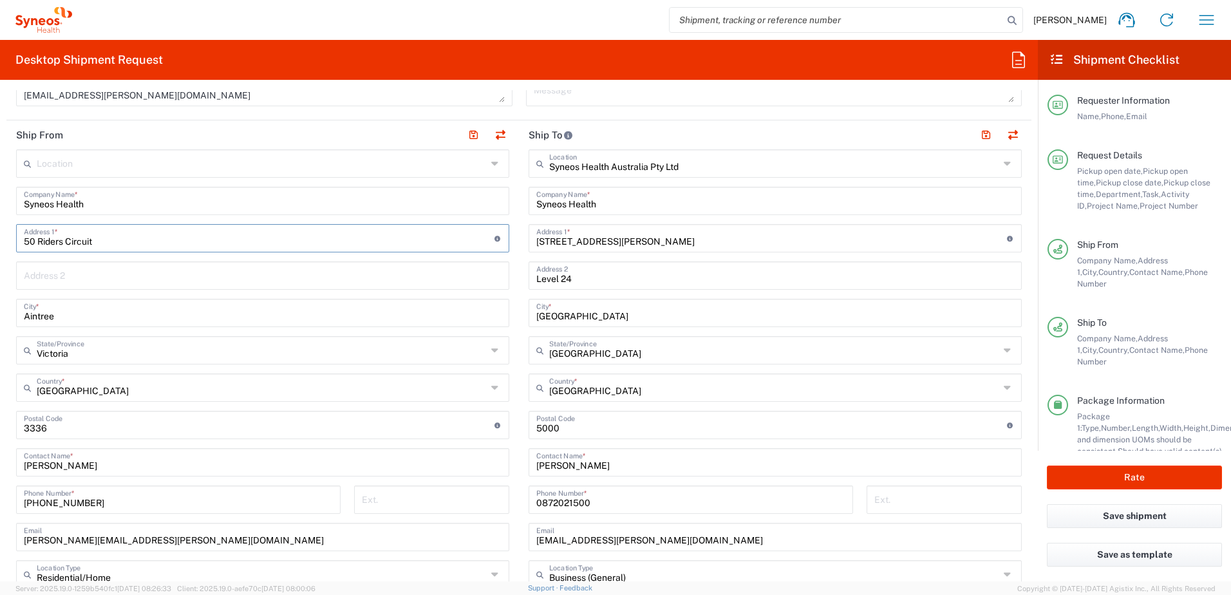
drag, startPoint x: 113, startPoint y: 241, endPoint x: 0, endPoint y: 240, distance: 113.3
click at [0, 240] on form "Requester Information [PERSON_NAME] Name * [PHONE_NUMBER] Phone * [EMAIL_ADDRES…" at bounding box center [519, 335] width 1038 height 491
paste input "2 Olyve Cour"
type input "[STREET_ADDRESS]"
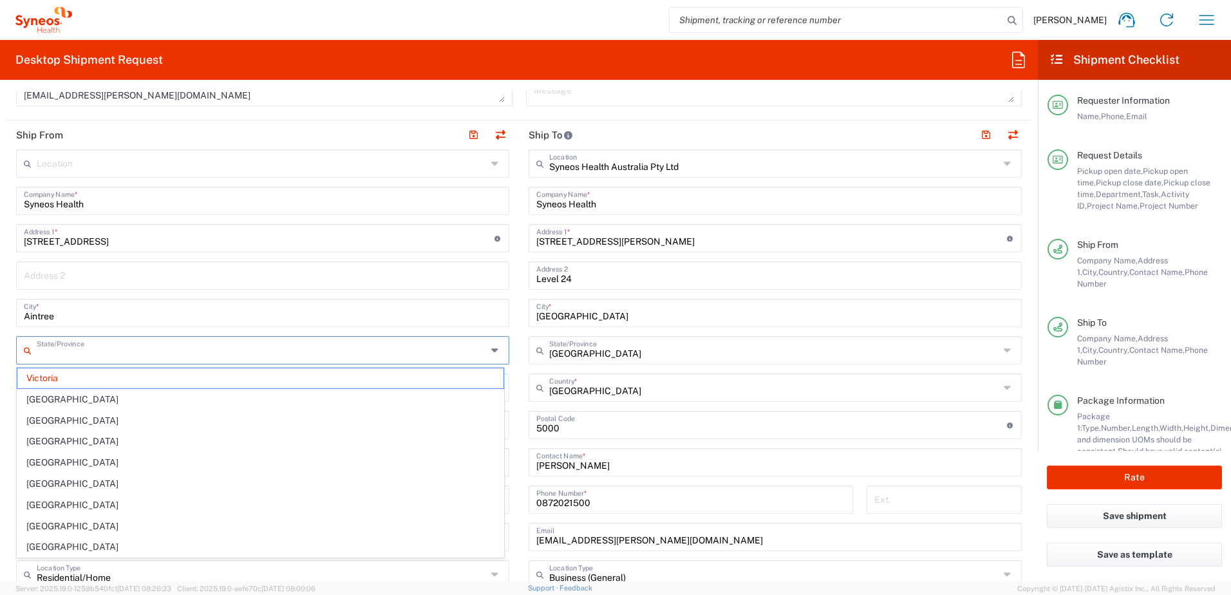
drag, startPoint x: 121, startPoint y: 357, endPoint x: 41, endPoint y: 357, distance: 79.9
click at [41, 357] on input "text" at bounding box center [262, 349] width 450 height 23
drag, startPoint x: 63, startPoint y: 313, endPoint x: -3, endPoint y: 313, distance: 65.7
click at [0, 313] on html "[PERSON_NAME] Home Shipment estimator Shipment tracking Desktop shipment reques…" at bounding box center [615, 297] width 1231 height 595
type input "Victoria"
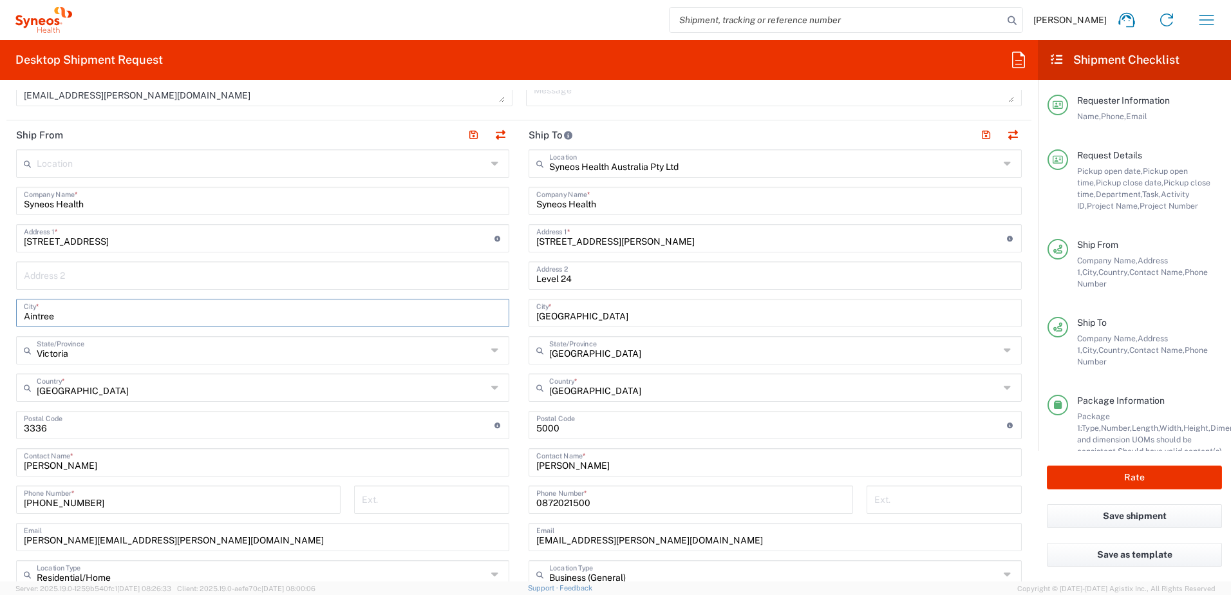
paste input "[GEOGRAPHIC_DATA]"
type input "[GEOGRAPHIC_DATA]"
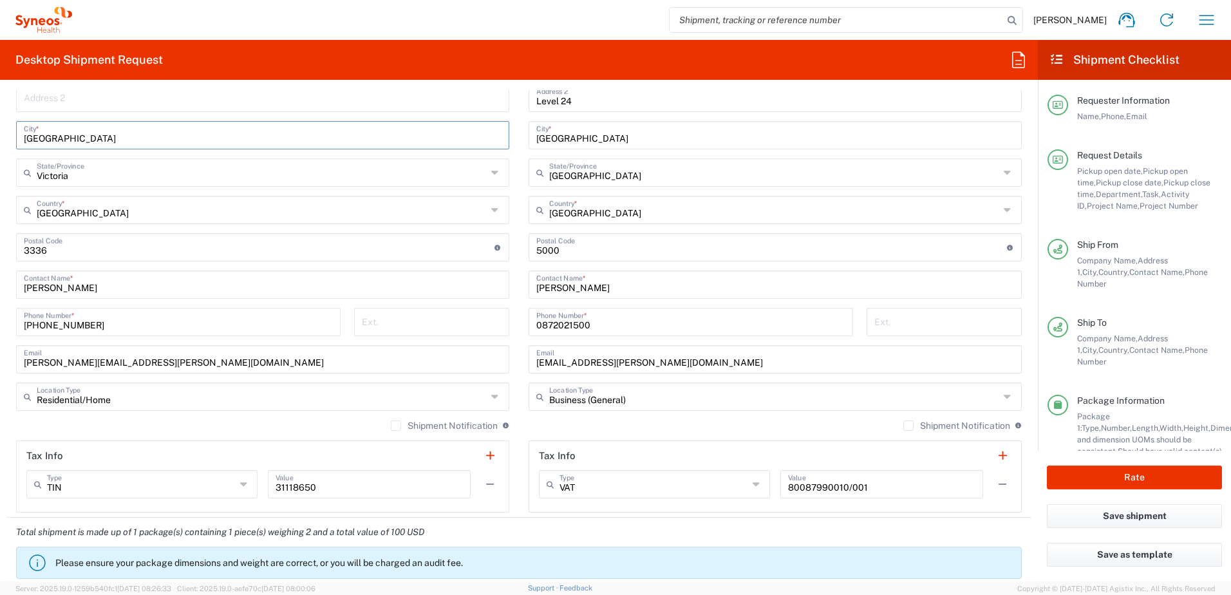
scroll to position [966, 0]
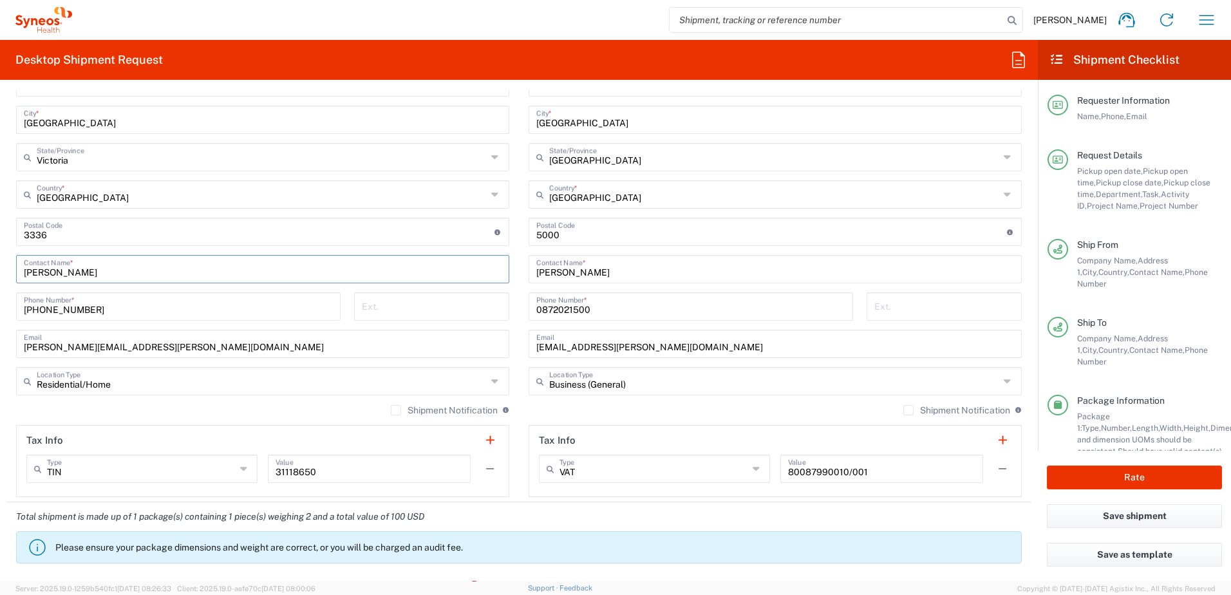
drag, startPoint x: 68, startPoint y: 268, endPoint x: 0, endPoint y: 269, distance: 67.6
click at [0, 271] on html "[PERSON_NAME] Home Shipment estimator Shipment tracking Desktop shipment reques…" at bounding box center [615, 297] width 1231 height 595
type input "[PERSON_NAME]"
drag, startPoint x: 109, startPoint y: 310, endPoint x: 17, endPoint y: 307, distance: 92.8
click at [17, 307] on div "[PHONE_NUMBER] Phone Number *" at bounding box center [178, 306] width 325 height 28
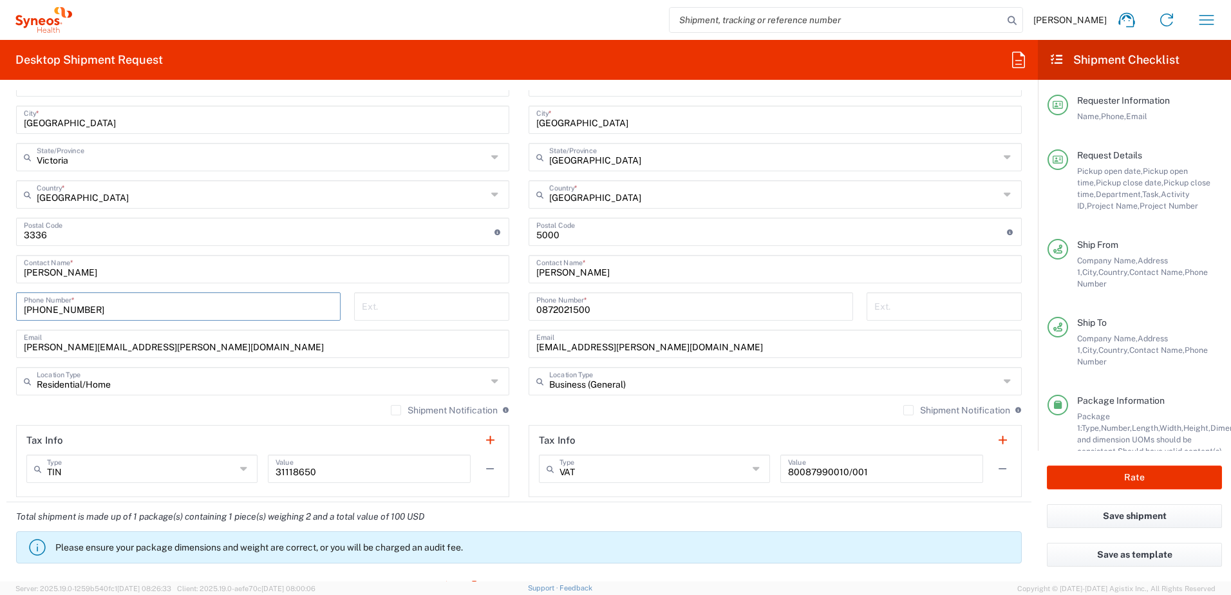
paste input "0417 547834"
type input "0417 547834"
click at [64, 238] on input "undefined" at bounding box center [259, 231] width 471 height 23
type input "3"
type input "3127"
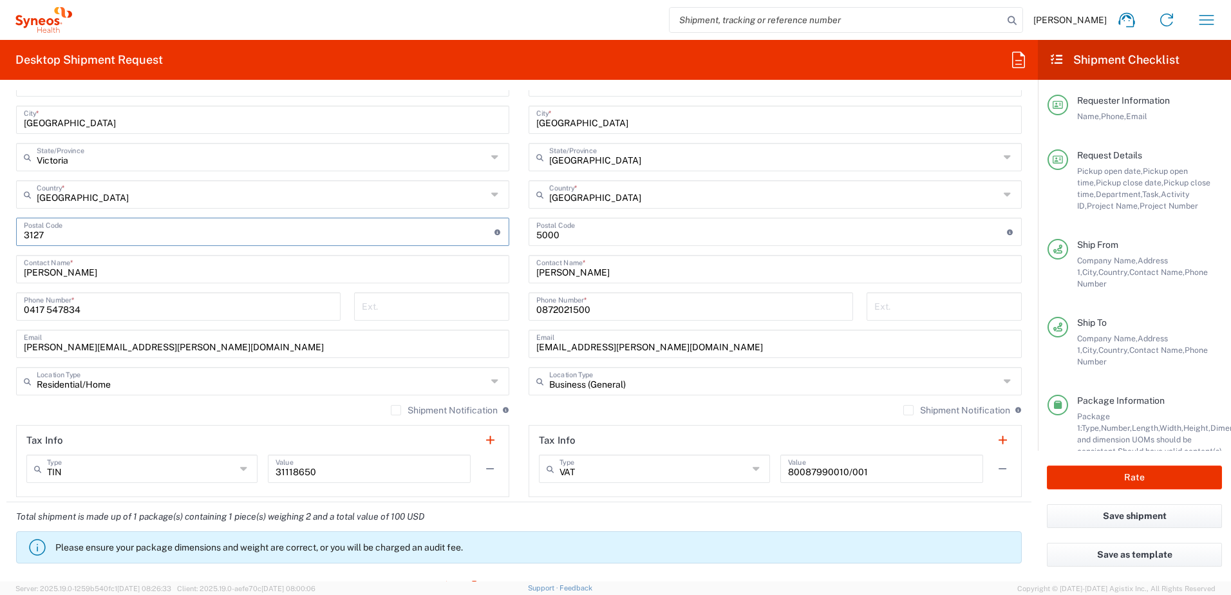
click at [970, 516] on div "Total shipment is made up of 1 package(s) containing 1 piece(s) weighing 2 and …" at bounding box center [519, 536] width 1039 height 69
drag, startPoint x: 196, startPoint y: 348, endPoint x: -3, endPoint y: 370, distance: 200.2
click at [0, 370] on html "[PERSON_NAME] Home Shipment estimator Shipment tracking Desktop shipment reques…" at bounding box center [615, 297] width 1231 height 595
paste input "[PERSON_NAME] <[PERSON_NAME][EMAIL_ADDRESS][DOMAIN_NAME]>"
click at [50, 345] on input "[PERSON_NAME] <[PERSON_NAME][EMAIL_ADDRESS][DOMAIN_NAME]>" at bounding box center [263, 343] width 478 height 23
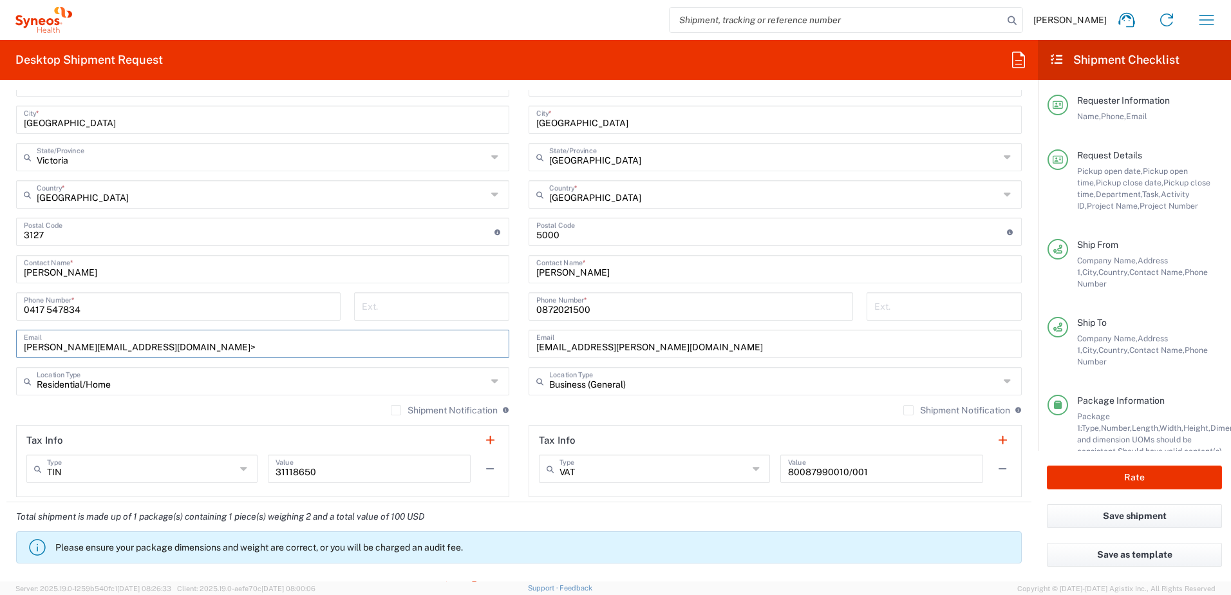
click at [171, 346] on input "[PERSON_NAME][EMAIL_ADDRESS][DOMAIN_NAME]>" at bounding box center [263, 343] width 478 height 23
type input "[PERSON_NAME][EMAIL_ADDRESS][DOMAIN_NAME]"
click at [881, 520] on div "Total shipment is made up of 1 package(s) containing 1 piece(s) weighing 2 and …" at bounding box center [519, 536] width 1039 height 69
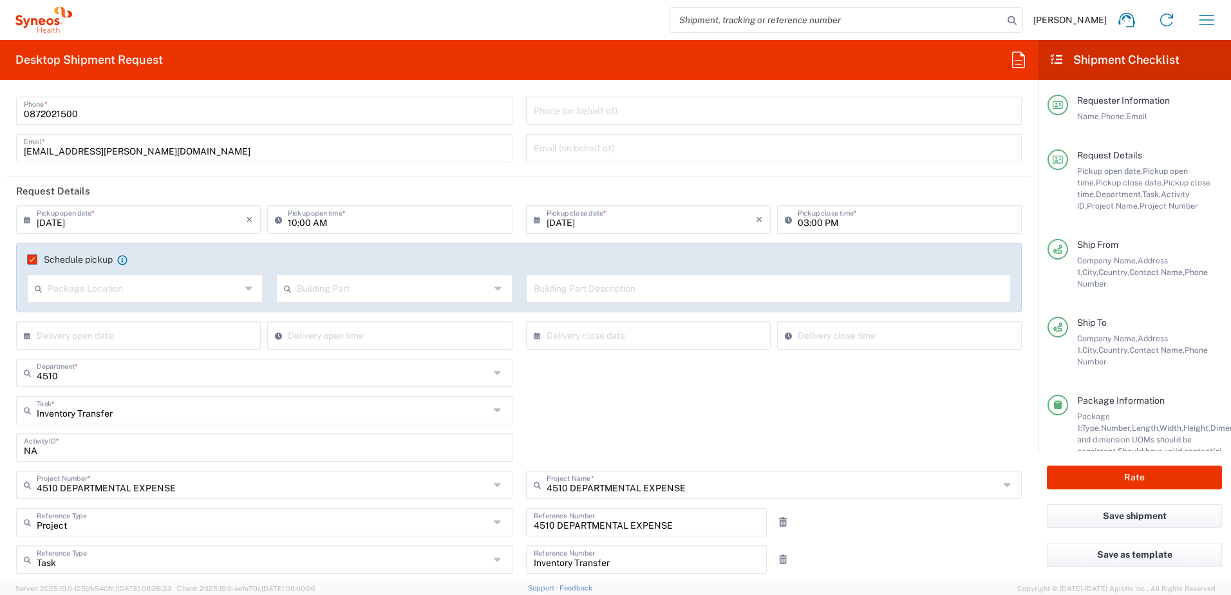
scroll to position [0, 0]
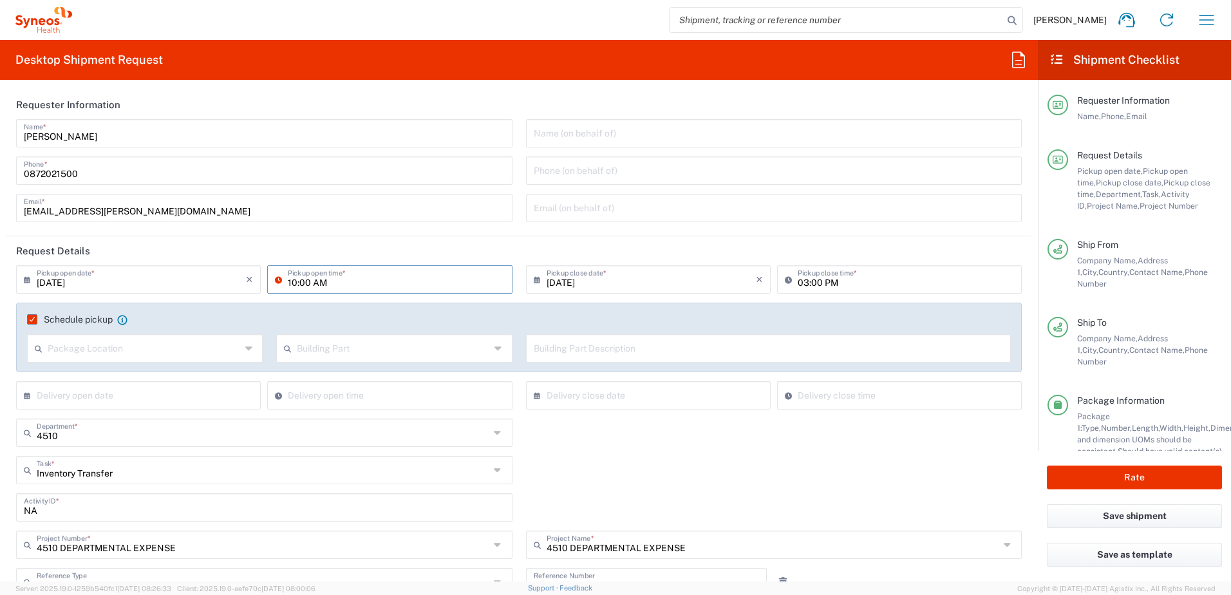
click at [302, 284] on input "10:00 AM" at bounding box center [396, 278] width 216 height 23
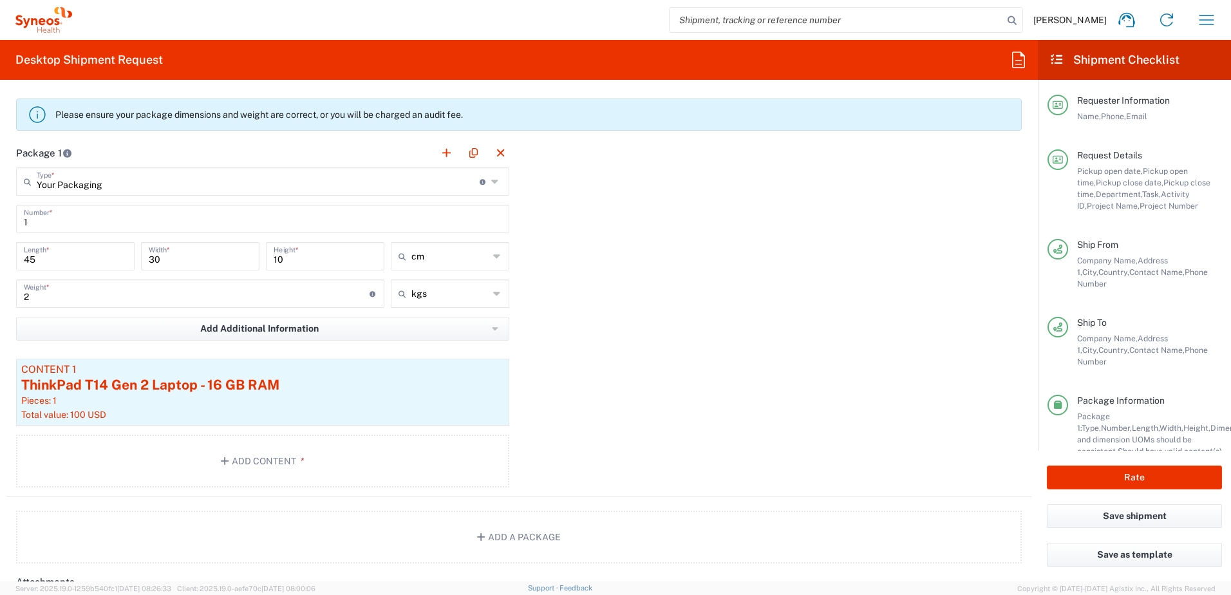
scroll to position [1610, 0]
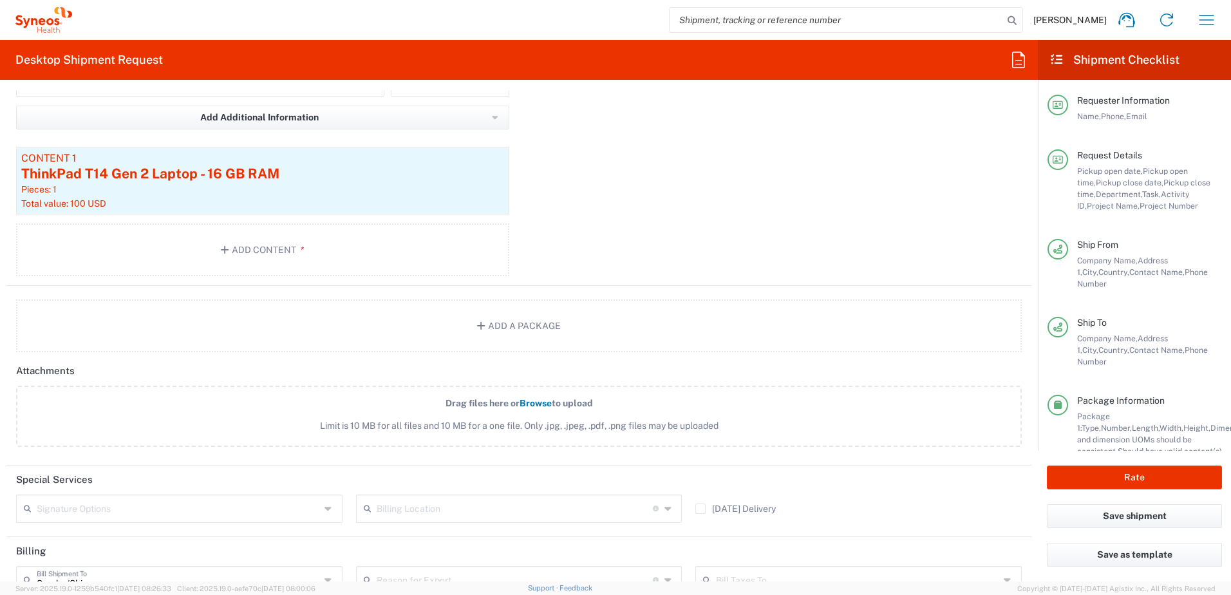
type input "10:30 AM"
click at [704, 212] on div "Package 1 Your Packaging Type * Material used to package goods Your Packaging E…" at bounding box center [518, 106] width 1025 height 359
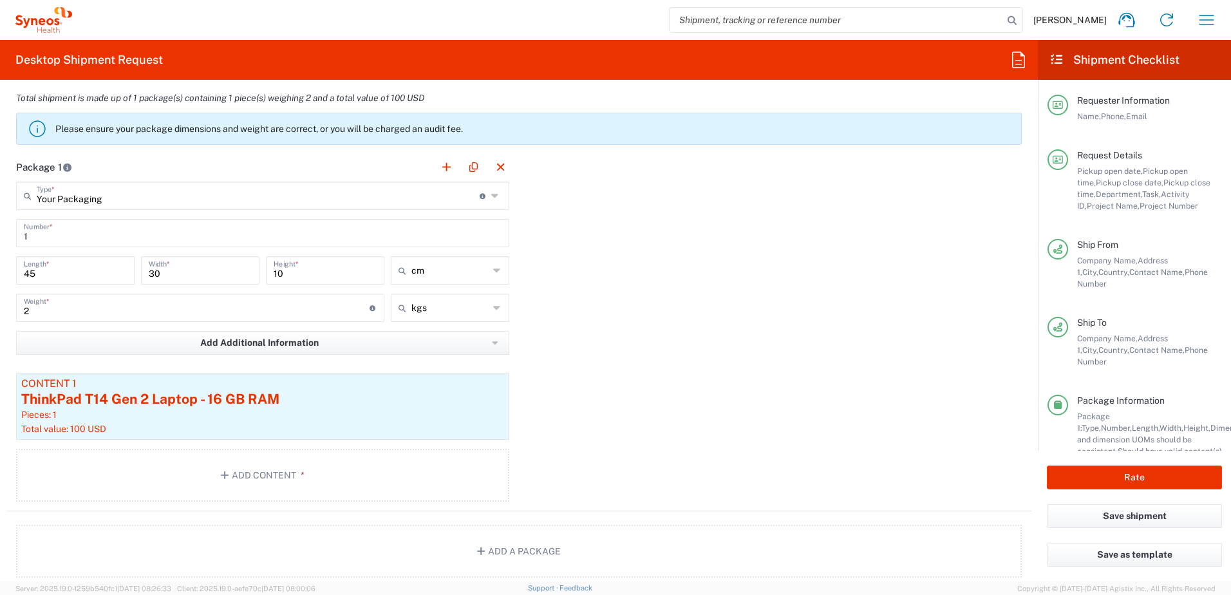
scroll to position [1371, 0]
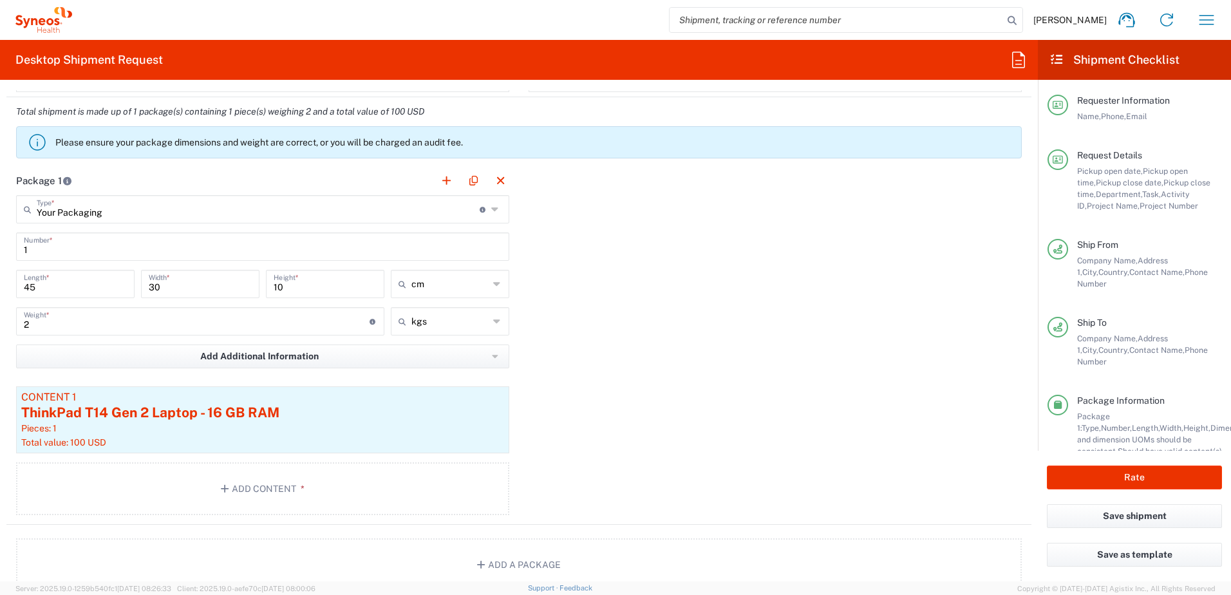
click at [34, 288] on input "45" at bounding box center [75, 283] width 103 height 23
type input "40"
click at [169, 288] on input "30" at bounding box center [200, 283] width 103 height 23
type input "3"
type input "15"
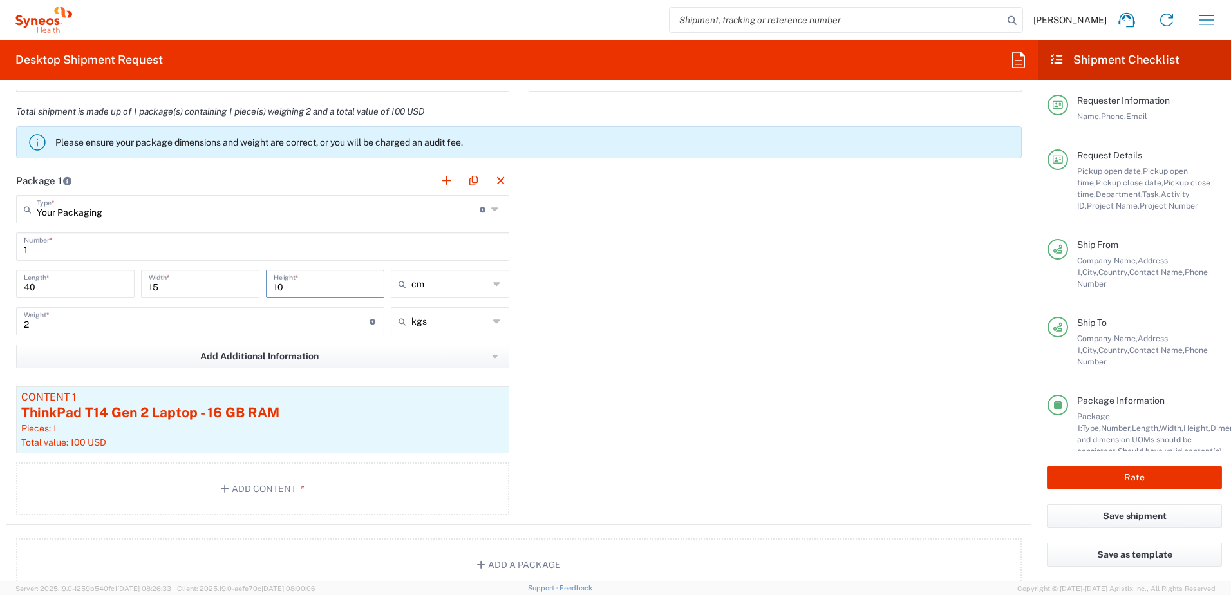
click at [284, 287] on input "10" at bounding box center [325, 283] width 103 height 23
type input "1"
type input "23"
click at [178, 322] on input "2" at bounding box center [197, 320] width 346 height 23
type input "2.5"
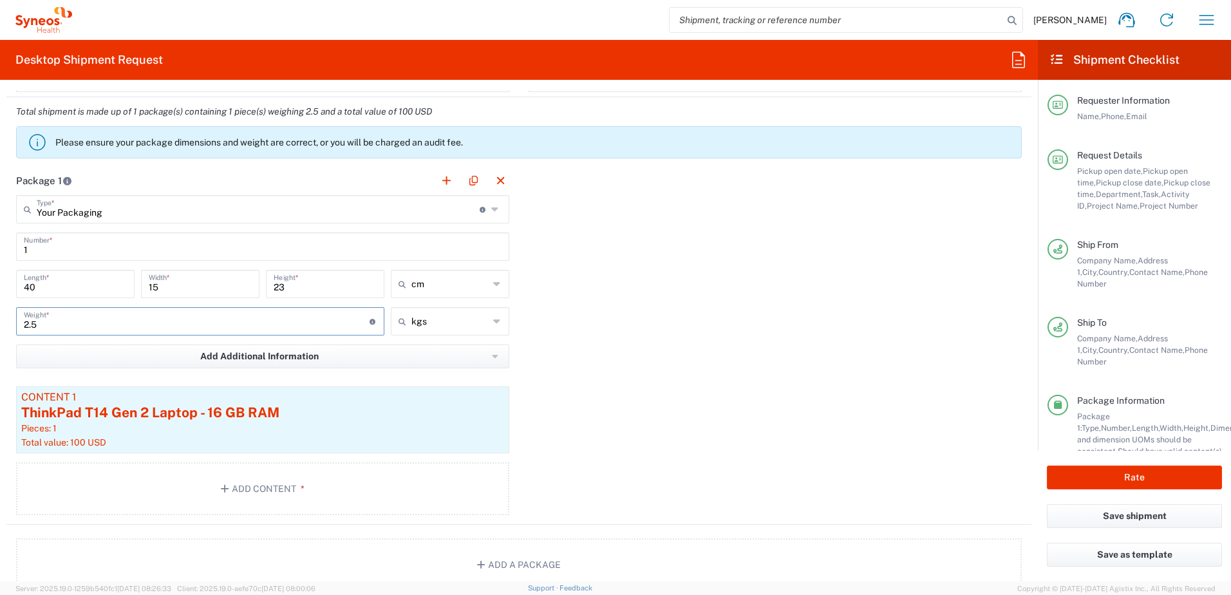
click at [782, 350] on div "Package 1 Your Packaging Type * Material used to package goods Your Packaging E…" at bounding box center [518, 345] width 1025 height 359
click at [192, 414] on div "ThinkPad T14 Gen 2 Laptop - 16 GB RAM" at bounding box center [262, 412] width 483 height 19
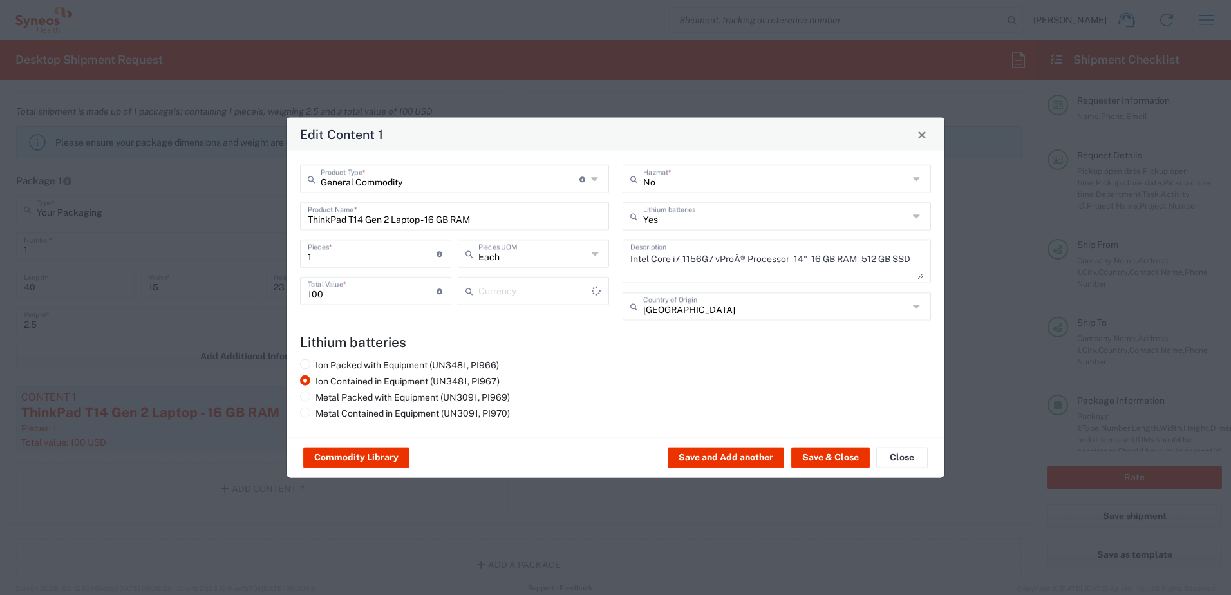
type input "US Dollar"
click at [368, 258] on input "1" at bounding box center [372, 252] width 129 height 23
type input "2"
type input "200"
type input "1"
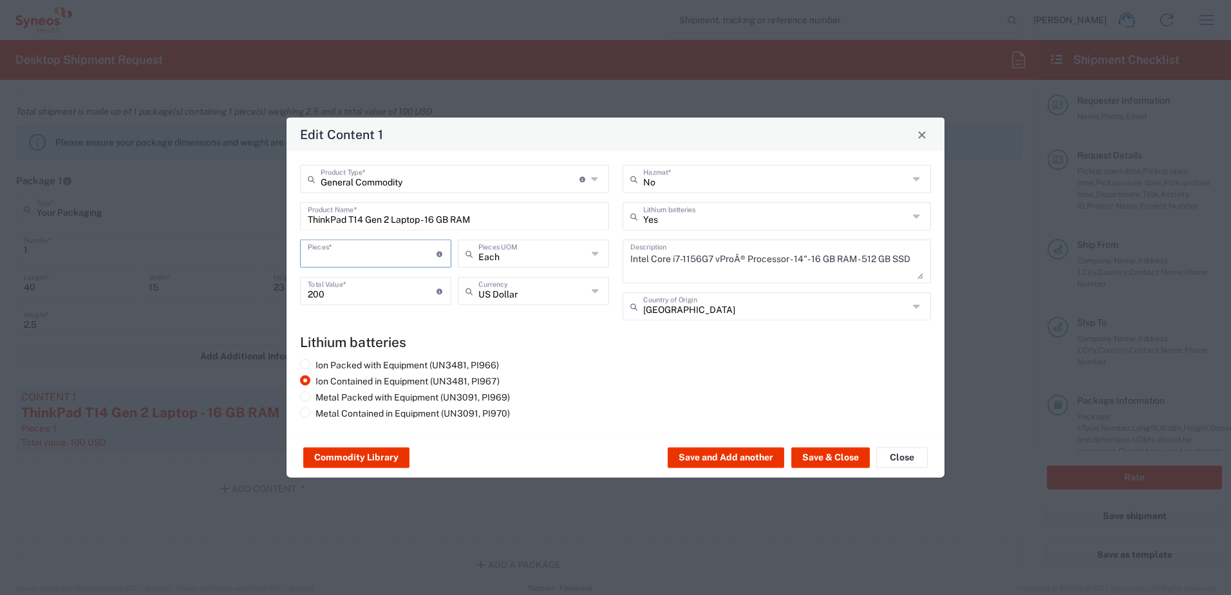
type input "2"
type input "400"
type input "2"
click at [879, 451] on button "Close" at bounding box center [902, 458] width 52 height 21
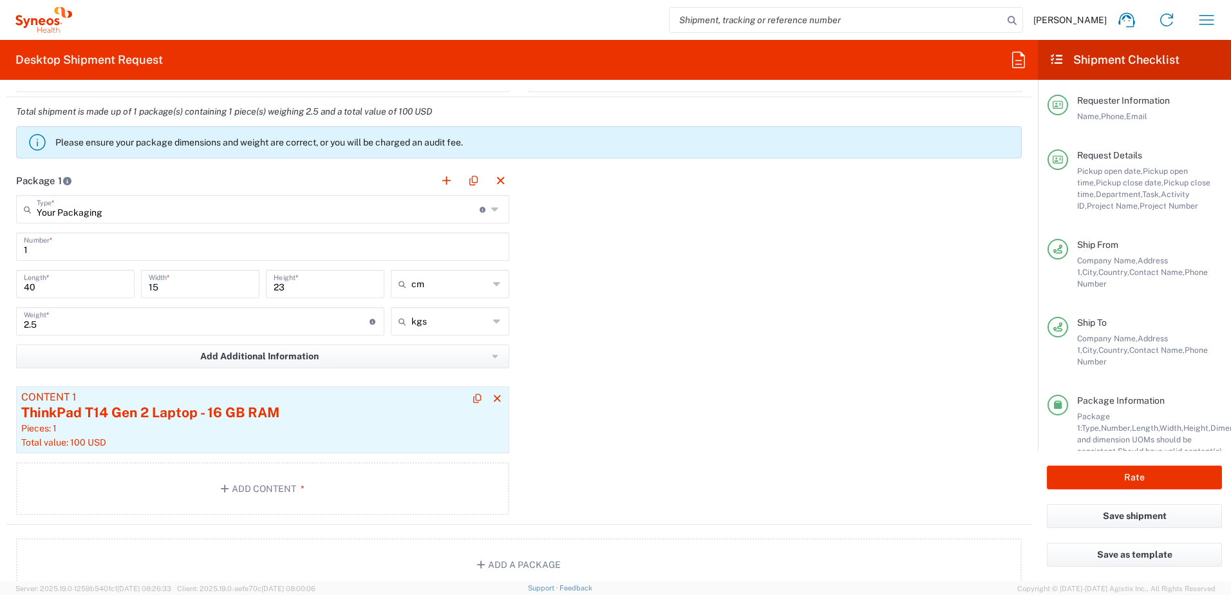
click at [153, 408] on div "ThinkPad T14 Gen 2 Laptop - 16 GB RAM" at bounding box center [262, 412] width 483 height 19
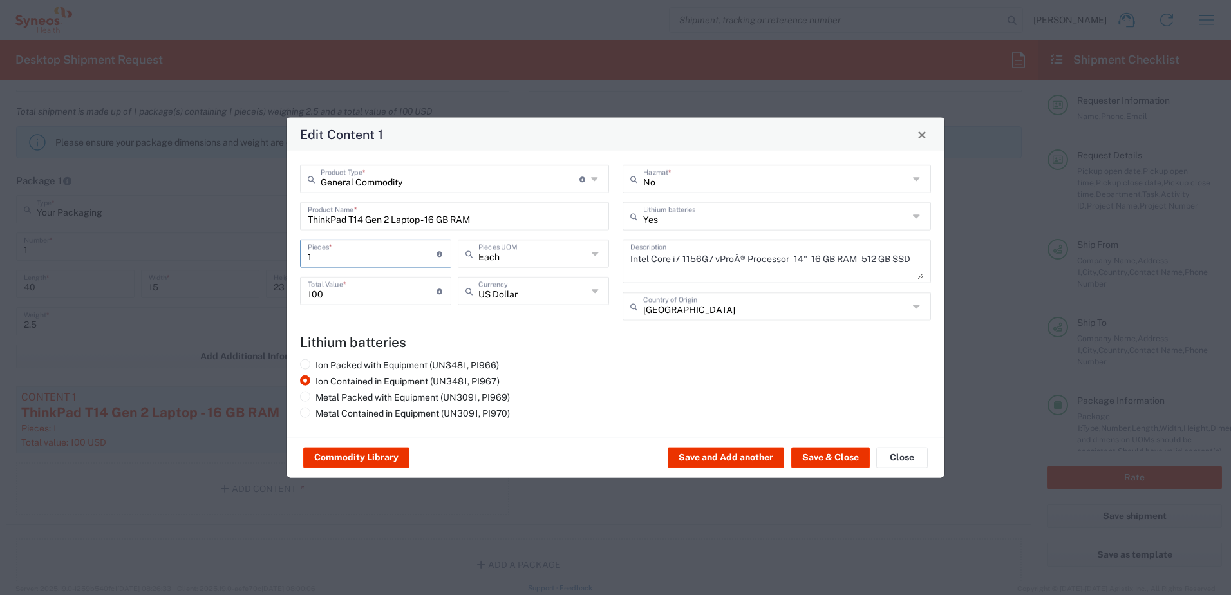
drag, startPoint x: 330, startPoint y: 260, endPoint x: 296, endPoint y: 254, distance: 34.5
click at [296, 254] on div "General Commodity Product Type * Document: Paper document generated internally …" at bounding box center [455, 247] width 323 height 165
type input "2"
type input "200"
type input "2"
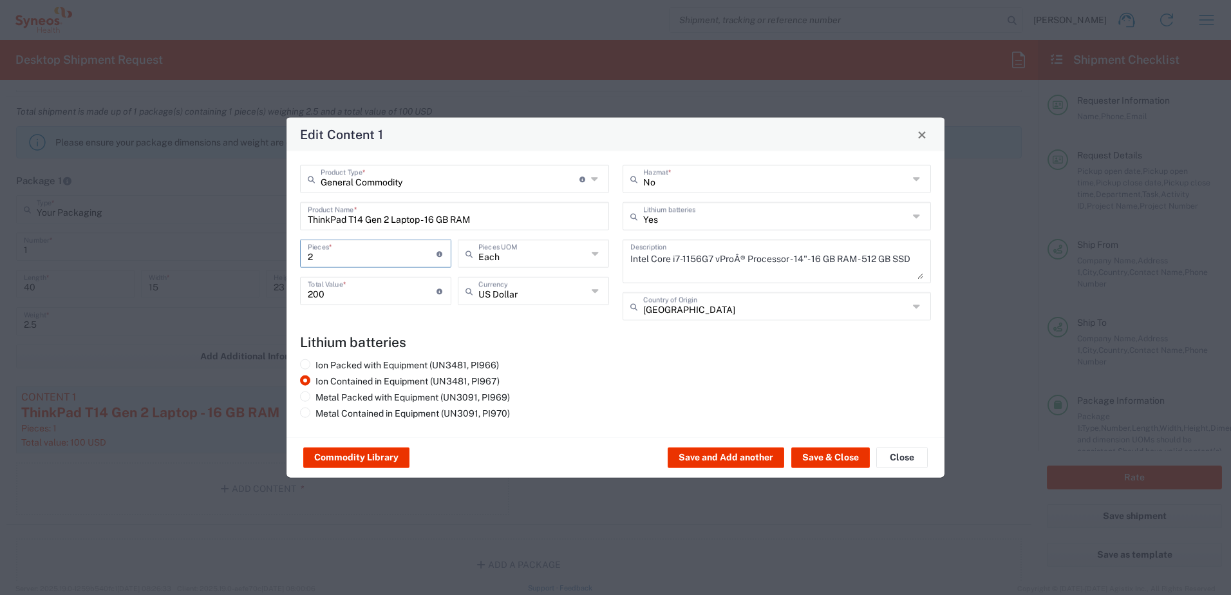
click at [580, 371] on div "Ion Packed with Equipment (UN3481, PI966) Ion Contained in Equipment (UN3481, P…" at bounding box center [455, 391] width 323 height 64
click at [819, 462] on button "Save & Close" at bounding box center [830, 458] width 79 height 21
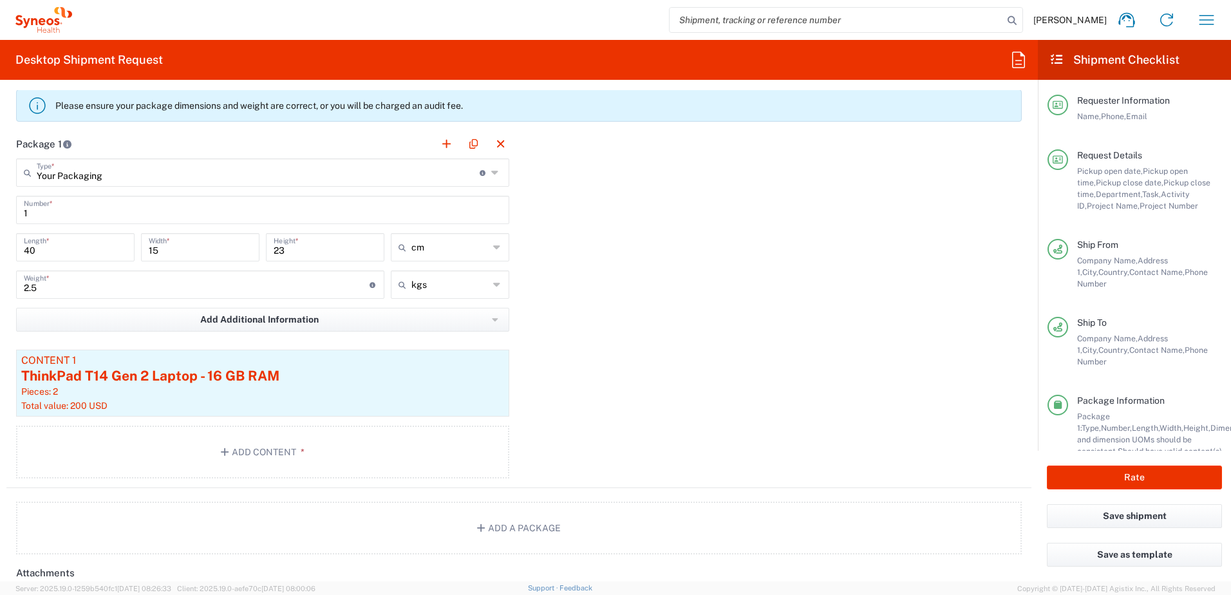
scroll to position [1242, 0]
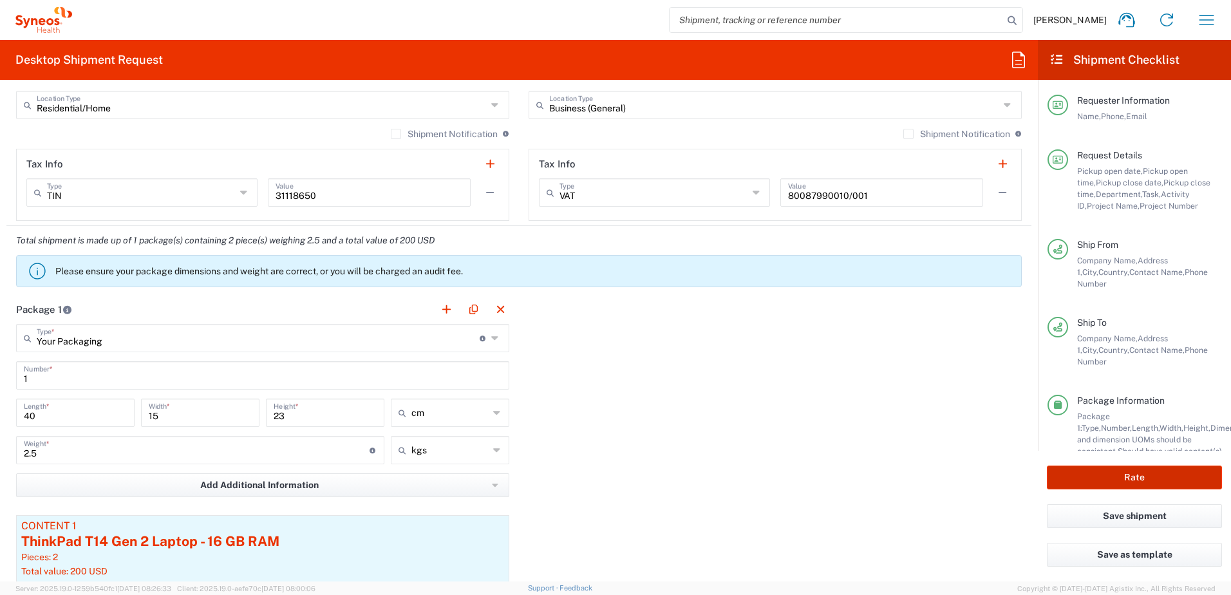
click at [1137, 478] on button "Rate" at bounding box center [1134, 478] width 175 height 24
type input "4510 DEPARTMENTAL EXPENSE"
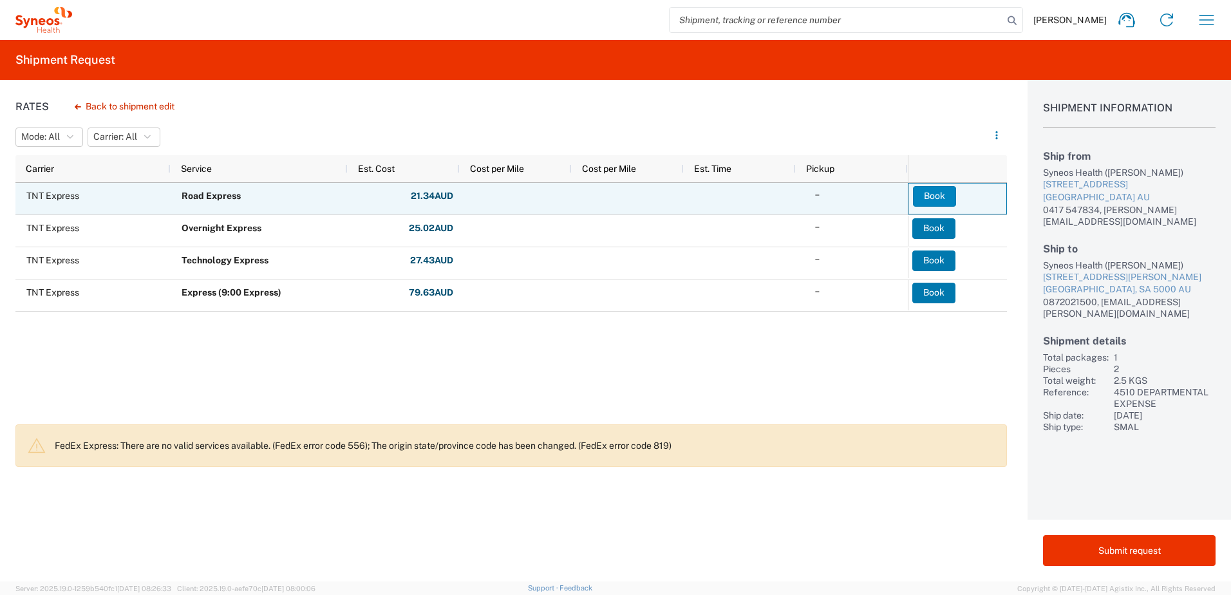
click at [925, 196] on button "Book" at bounding box center [934, 196] width 43 height 21
